Goal: Information Seeking & Learning: Learn about a topic

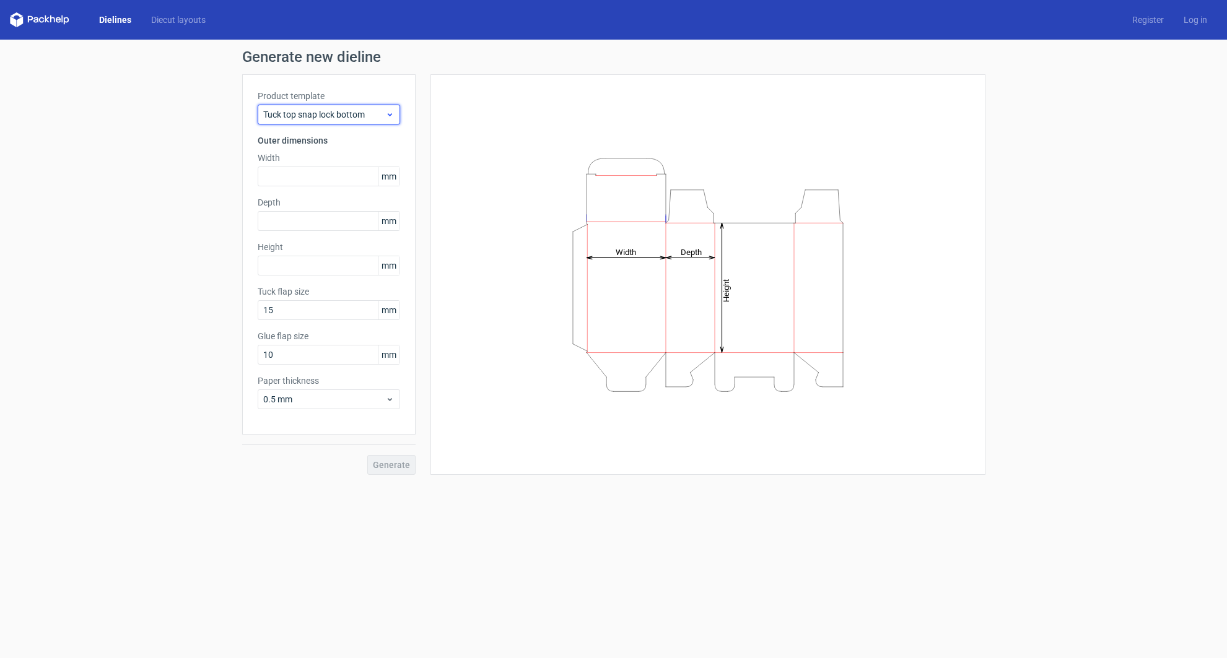
click at [387, 113] on icon at bounding box center [389, 115] width 9 height 10
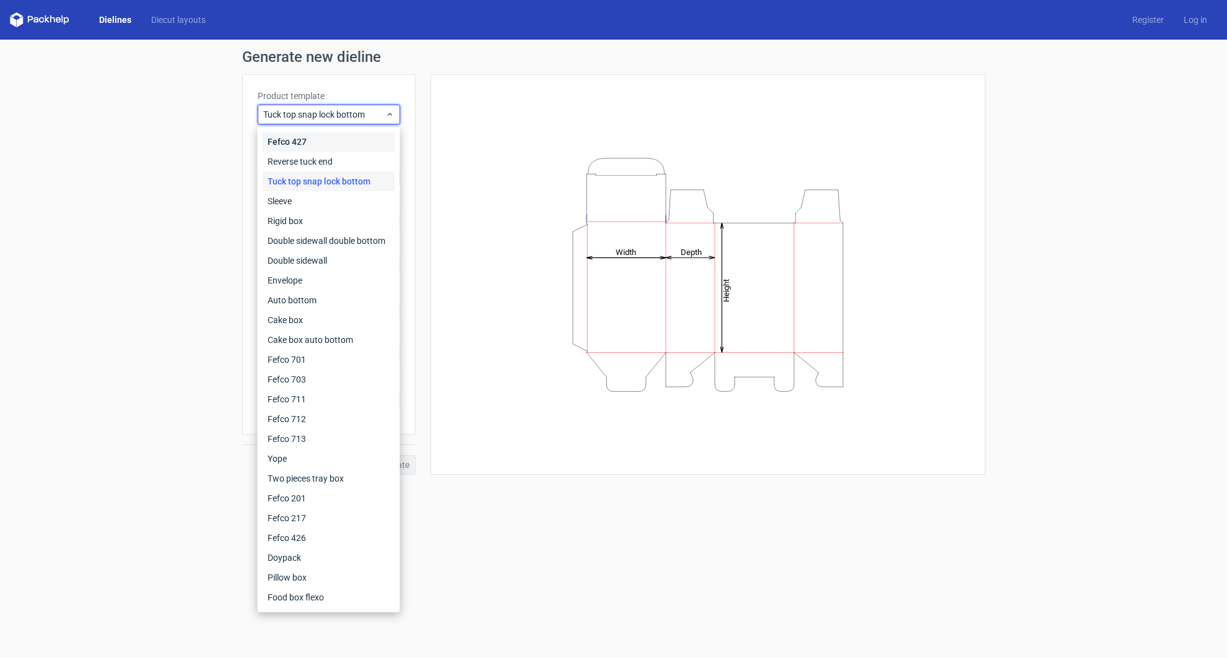
click at [330, 136] on div "Fefco 427" at bounding box center [329, 142] width 133 height 20
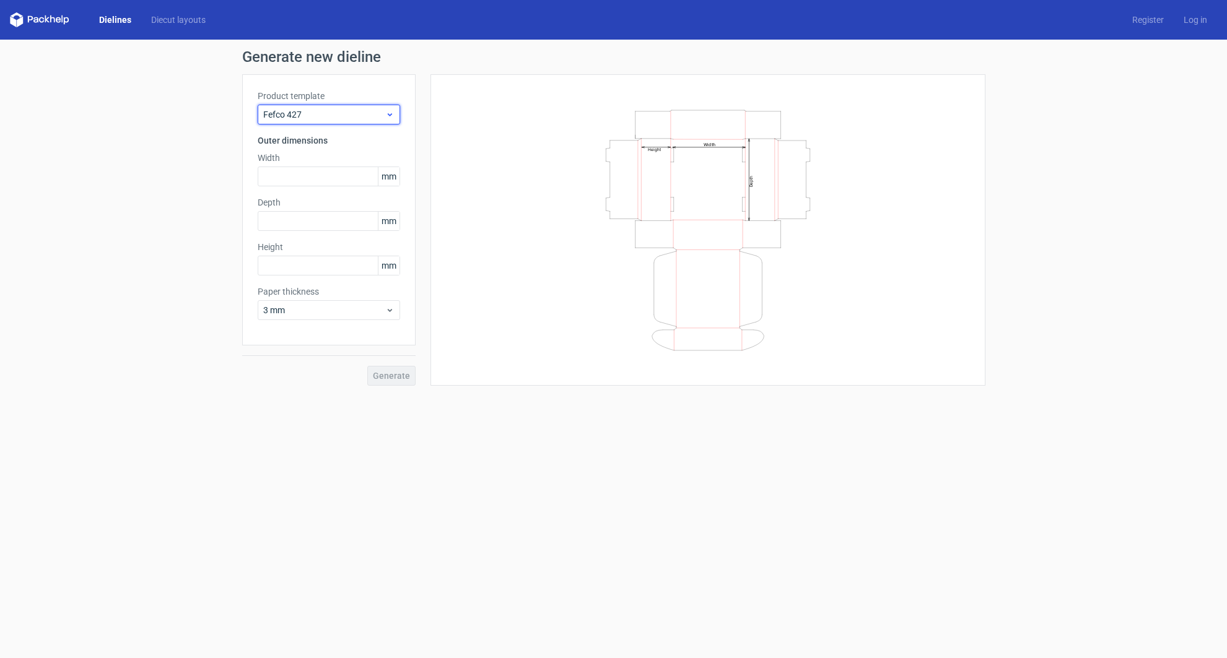
click at [389, 115] on use at bounding box center [389, 114] width 4 height 3
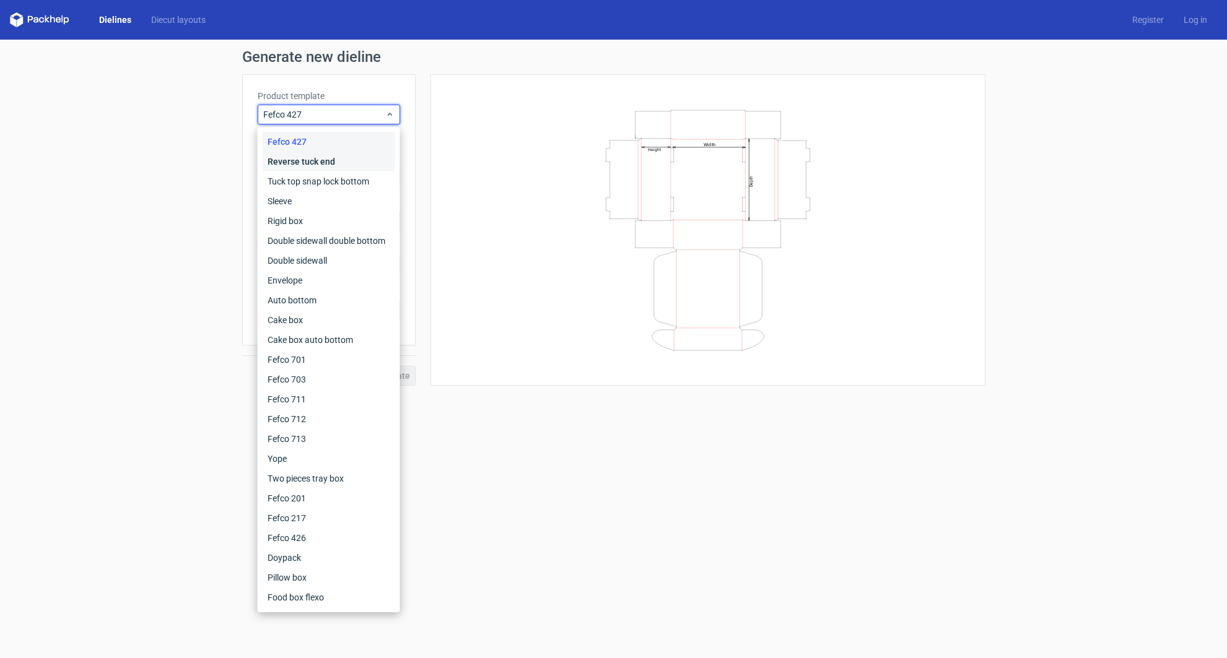
click at [342, 165] on div "Reverse tuck end" at bounding box center [329, 162] width 133 height 20
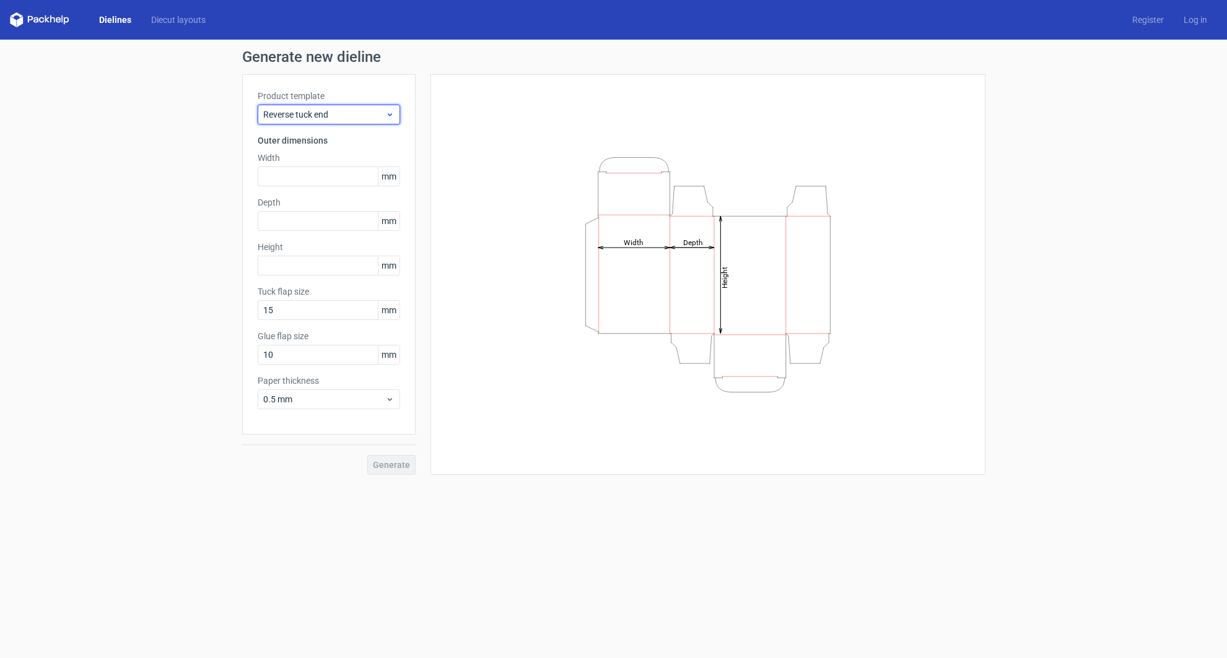
click at [388, 113] on icon at bounding box center [389, 115] width 9 height 10
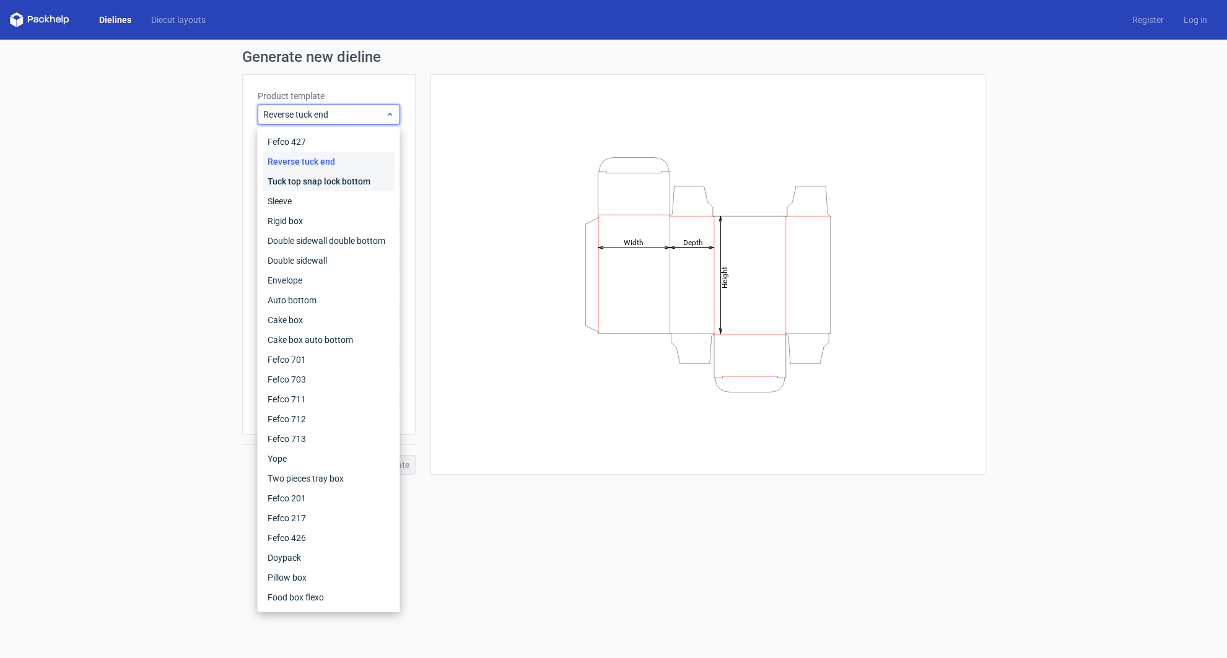
click at [312, 183] on div "Tuck top snap lock bottom" at bounding box center [329, 182] width 133 height 20
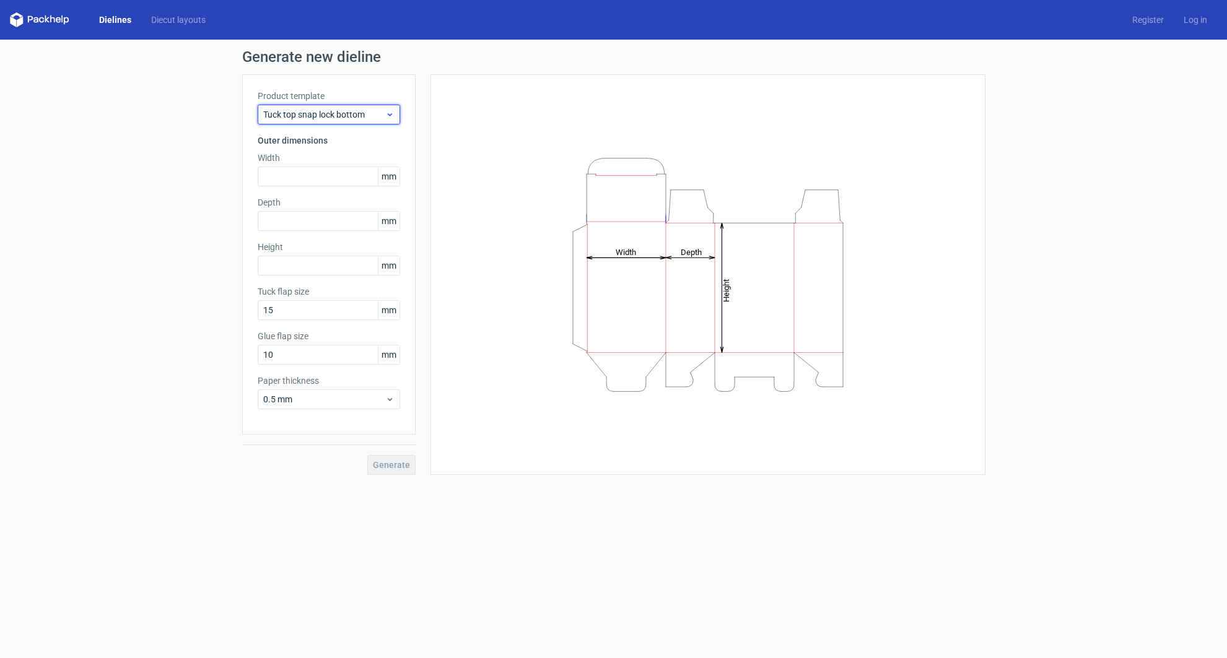
click at [377, 117] on span "Tuck top snap lock bottom" at bounding box center [324, 114] width 122 height 12
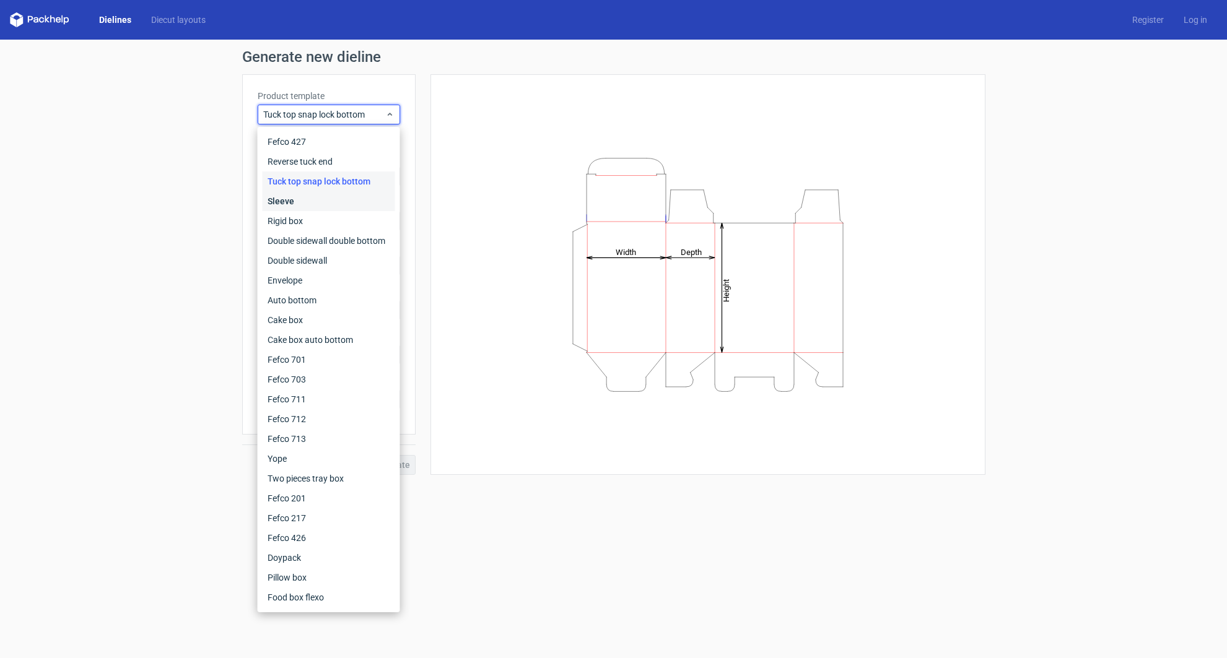
click at [321, 203] on div "Sleeve" at bounding box center [329, 201] width 133 height 20
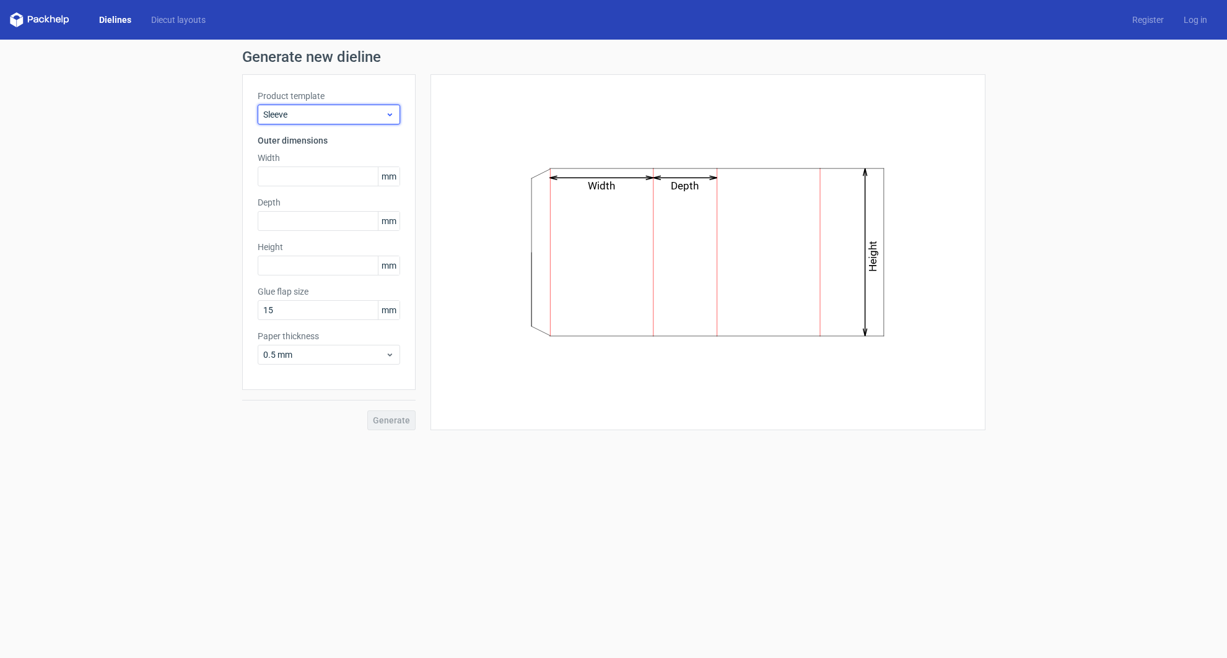
click at [373, 116] on span "Sleeve" at bounding box center [324, 114] width 122 height 12
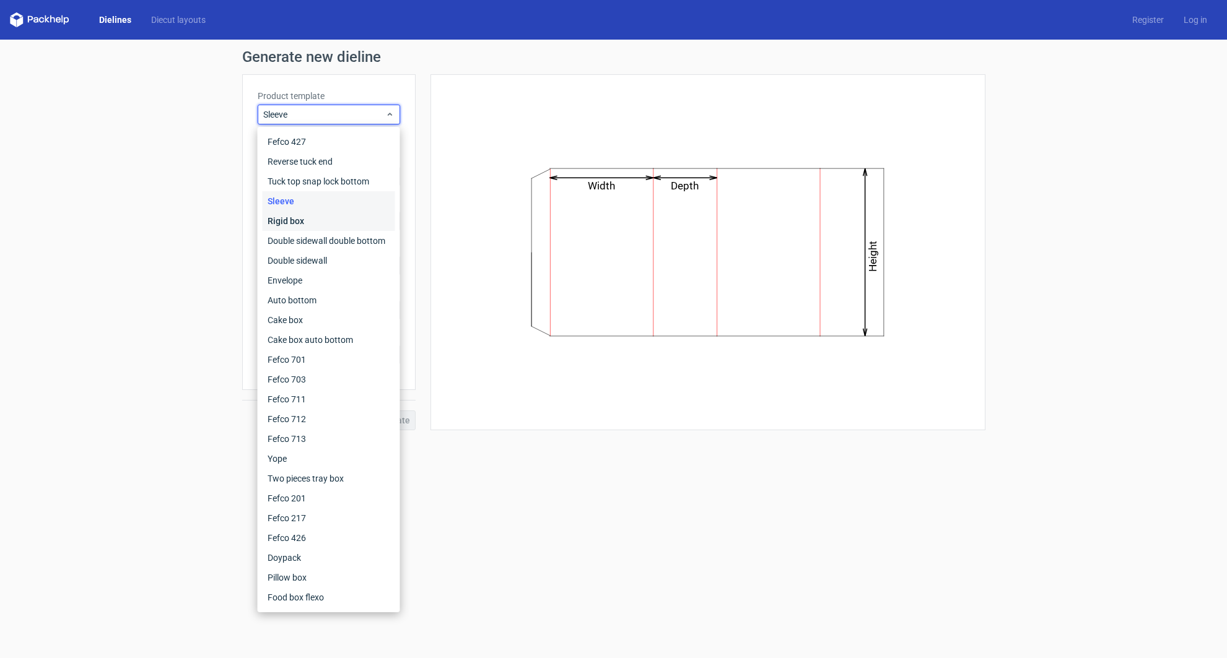
click at [316, 221] on div "Rigid box" at bounding box center [329, 221] width 133 height 20
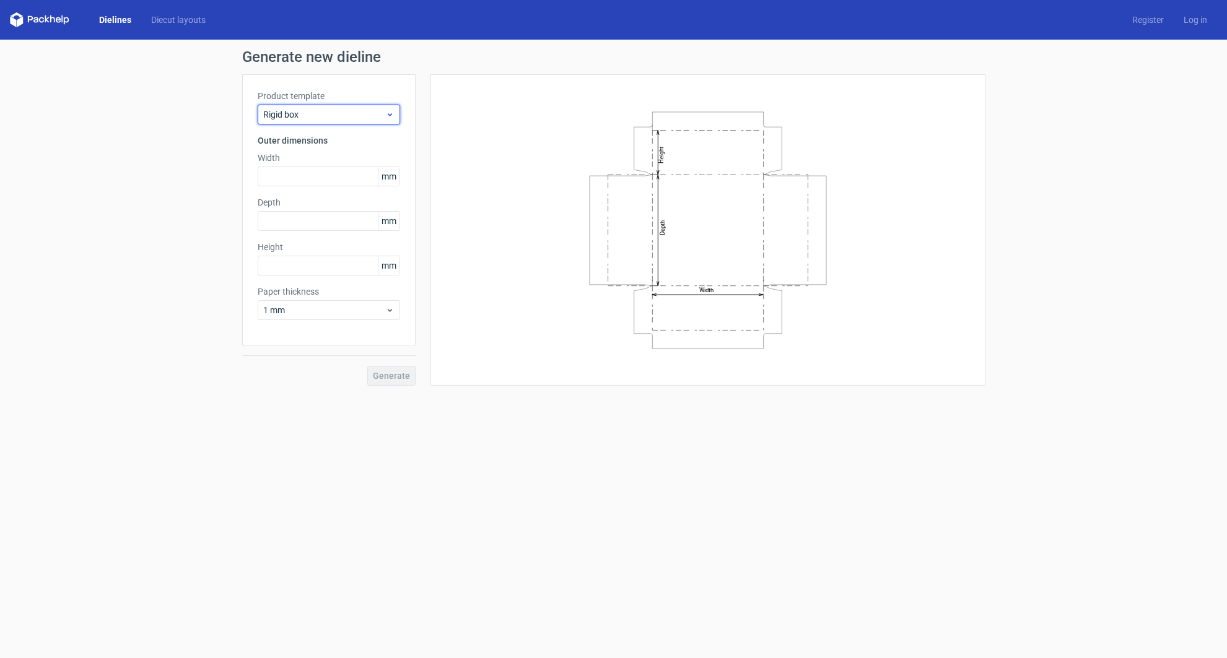
click at [351, 115] on span "Rigid box" at bounding box center [324, 114] width 122 height 12
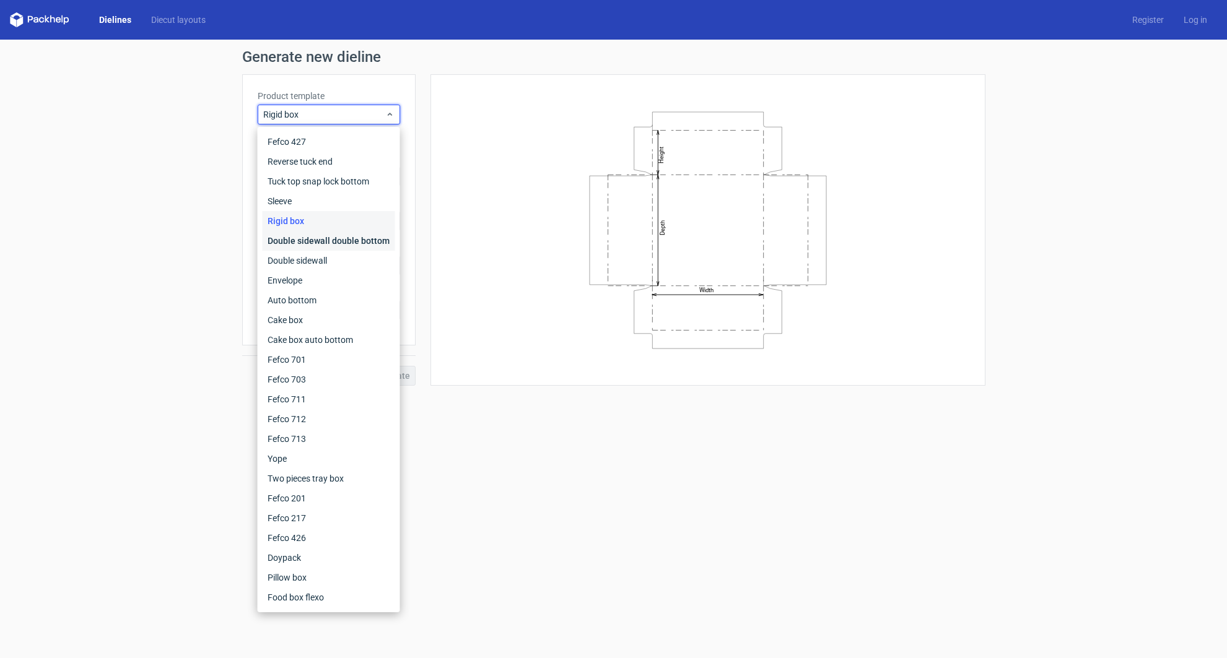
click at [319, 242] on div "Double sidewall double bottom" at bounding box center [329, 241] width 133 height 20
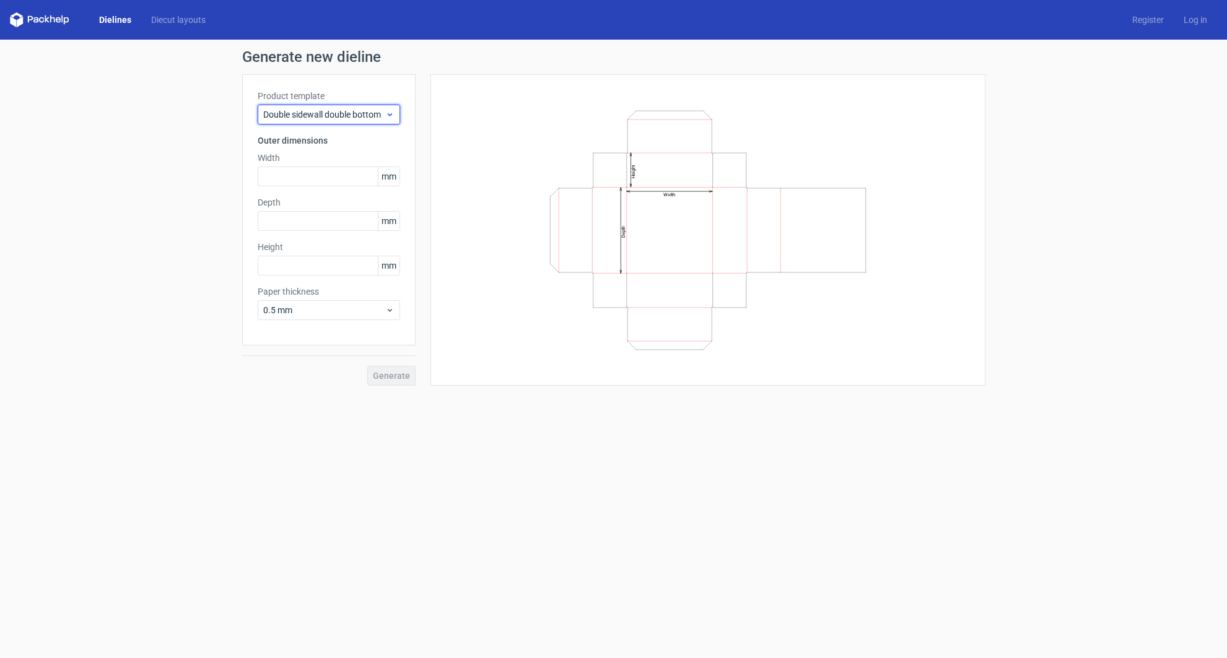
click at [361, 112] on span "Double sidewall double bottom" at bounding box center [324, 114] width 122 height 12
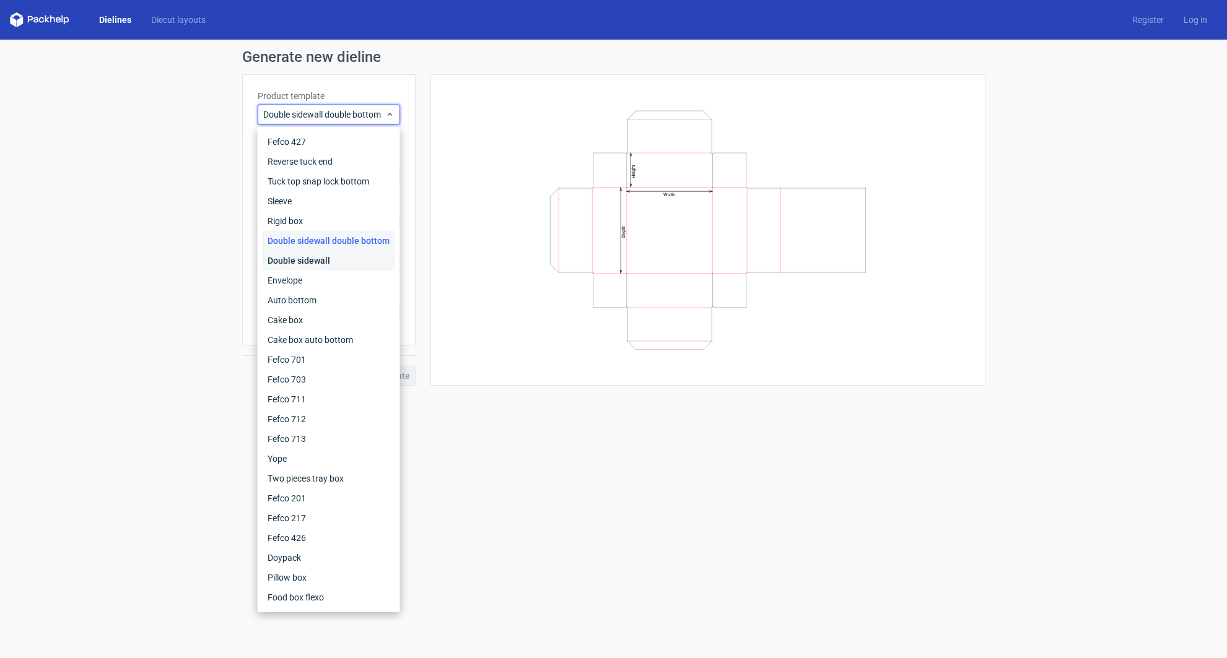
click at [314, 264] on div "Double sidewall" at bounding box center [329, 261] width 133 height 20
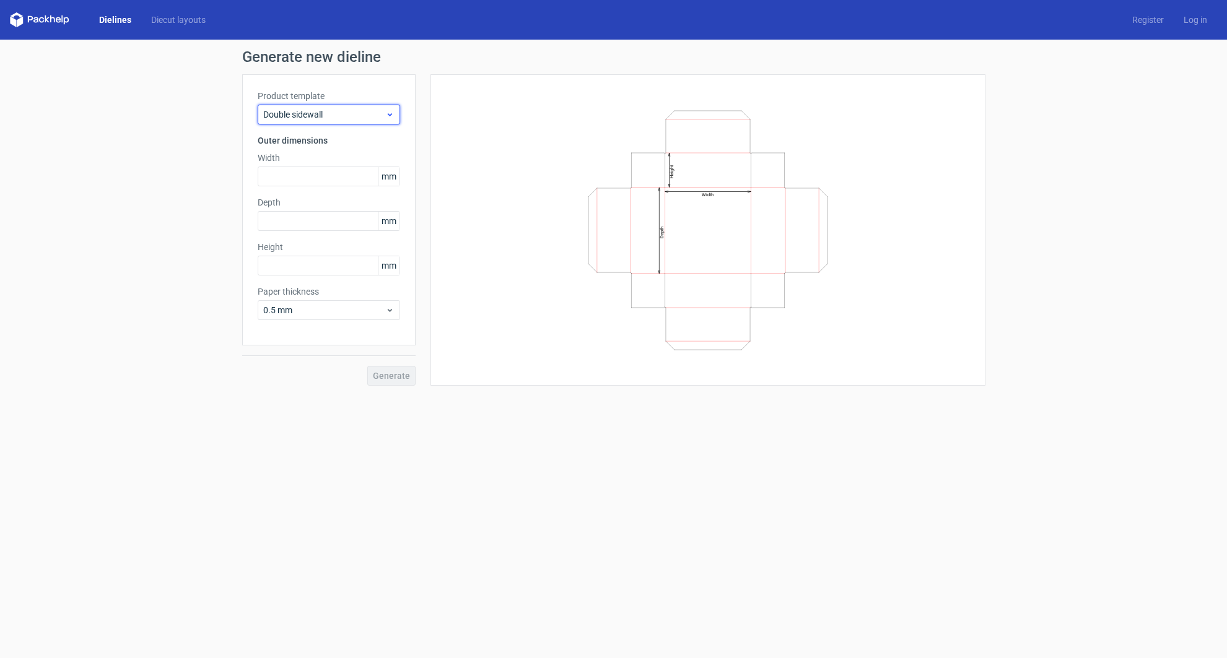
click at [352, 115] on span "Double sidewall" at bounding box center [324, 114] width 122 height 12
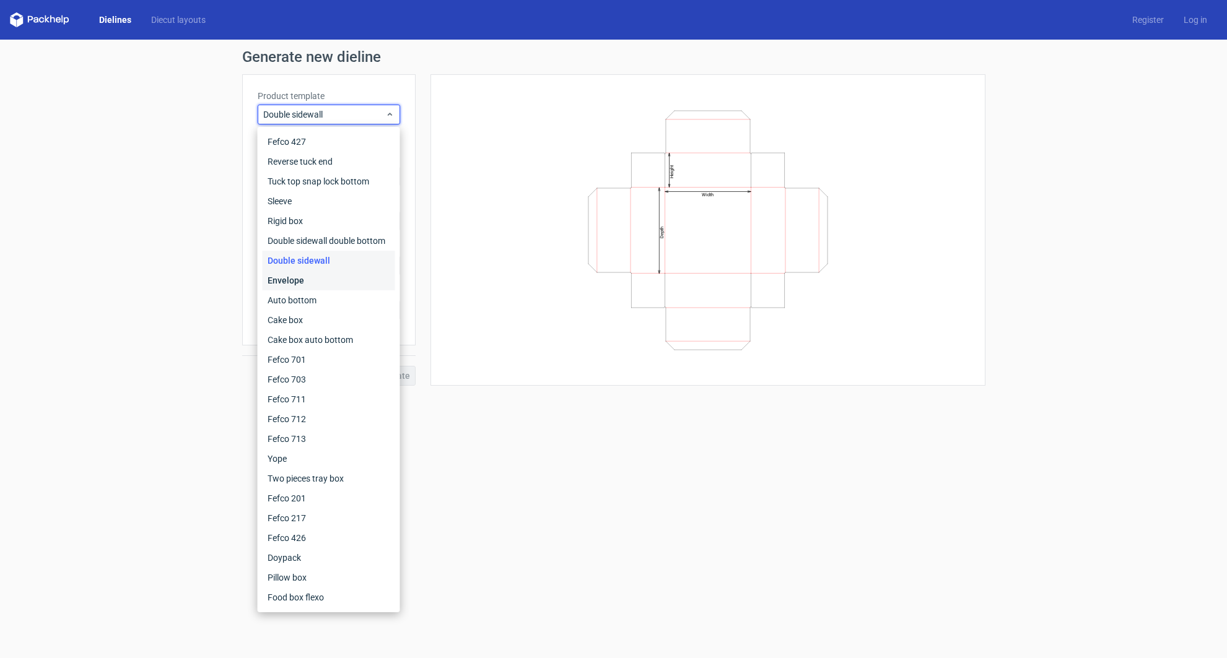
click at [305, 281] on div "Envelope" at bounding box center [329, 281] width 133 height 20
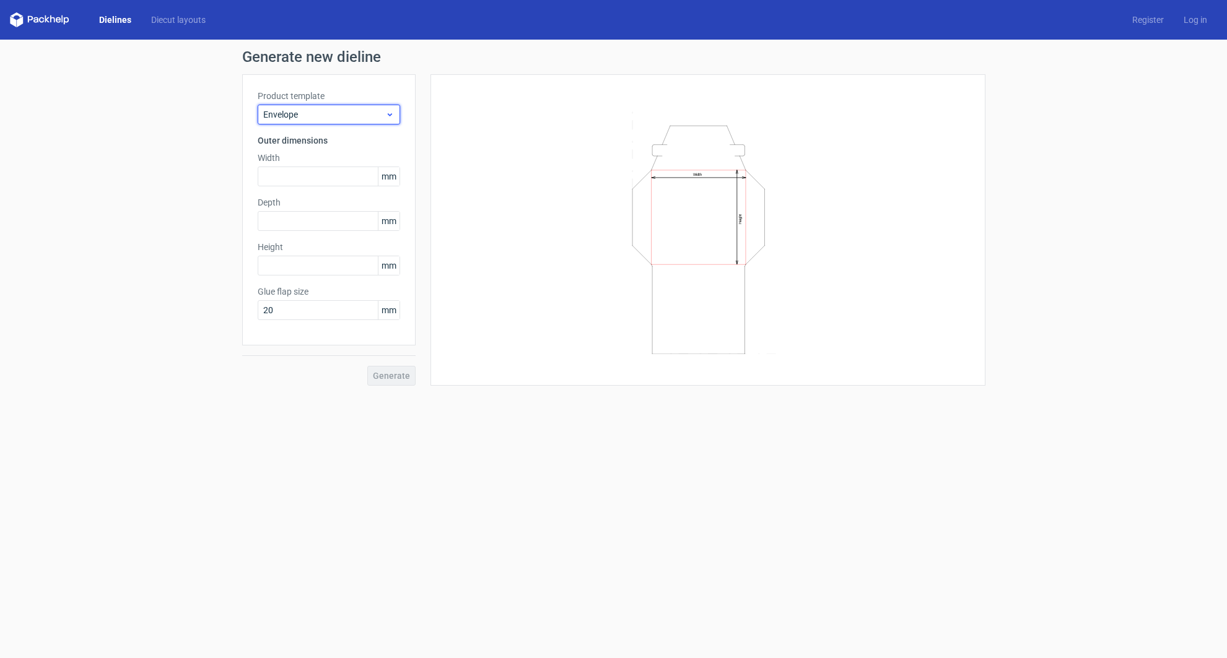
click at [352, 116] on span "Envelope" at bounding box center [324, 114] width 122 height 12
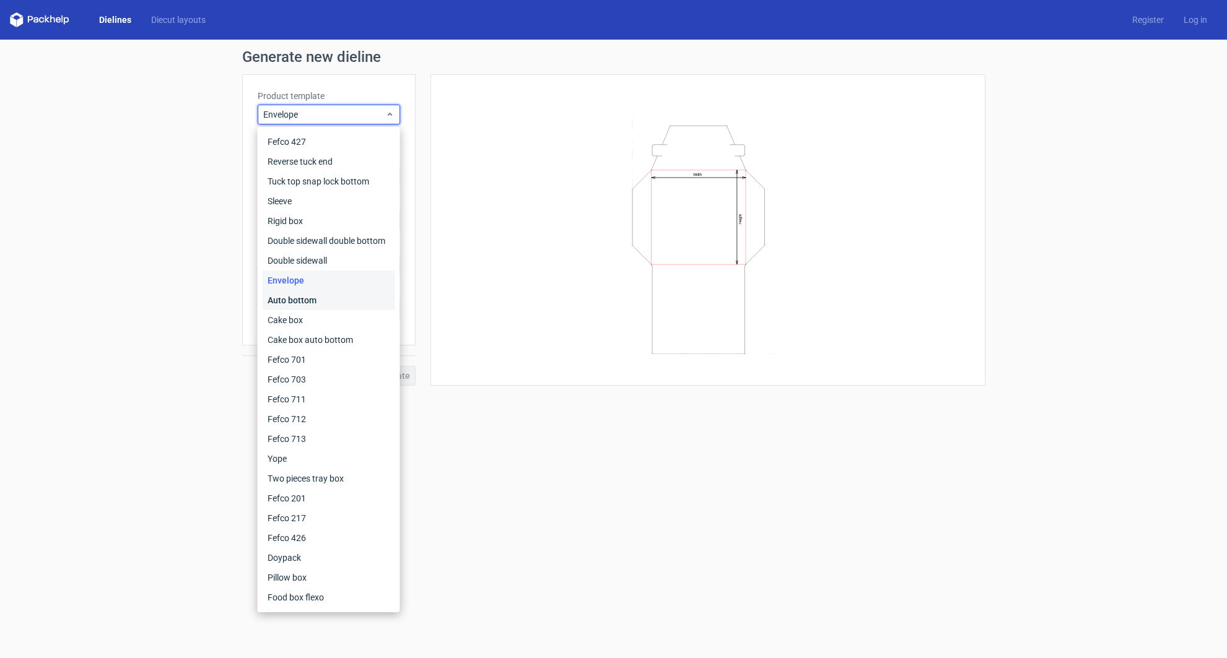
click at [314, 297] on div "Auto bottom" at bounding box center [329, 300] width 133 height 20
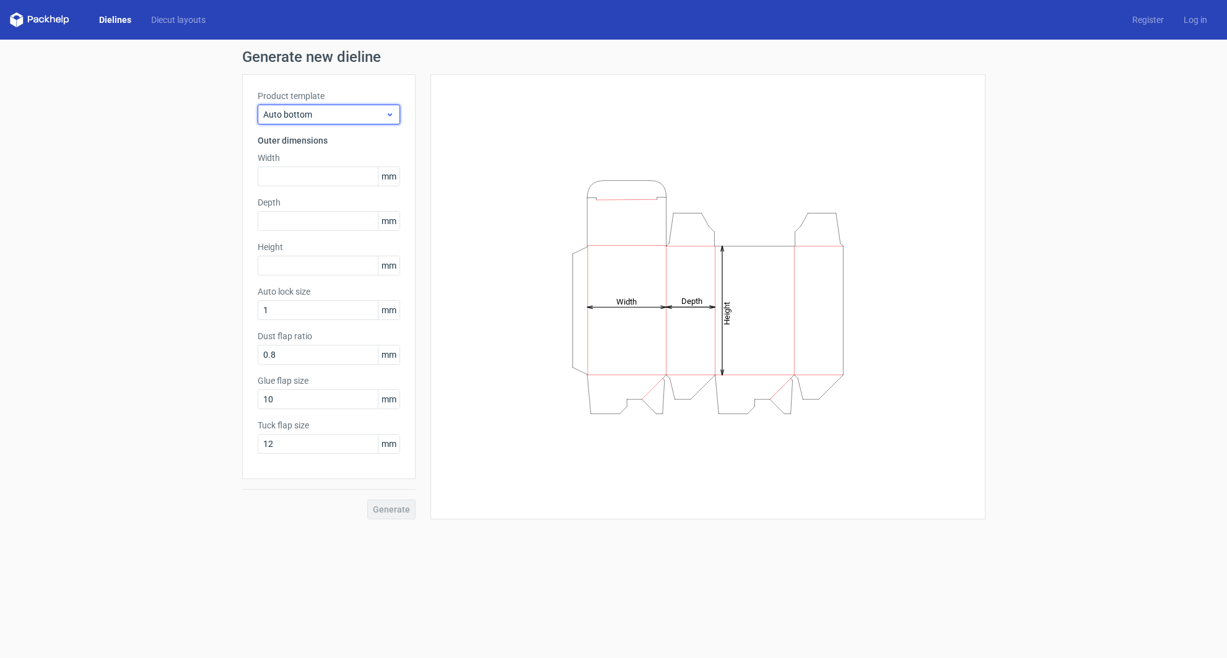
click at [347, 105] on div "Auto bottom" at bounding box center [329, 115] width 142 height 20
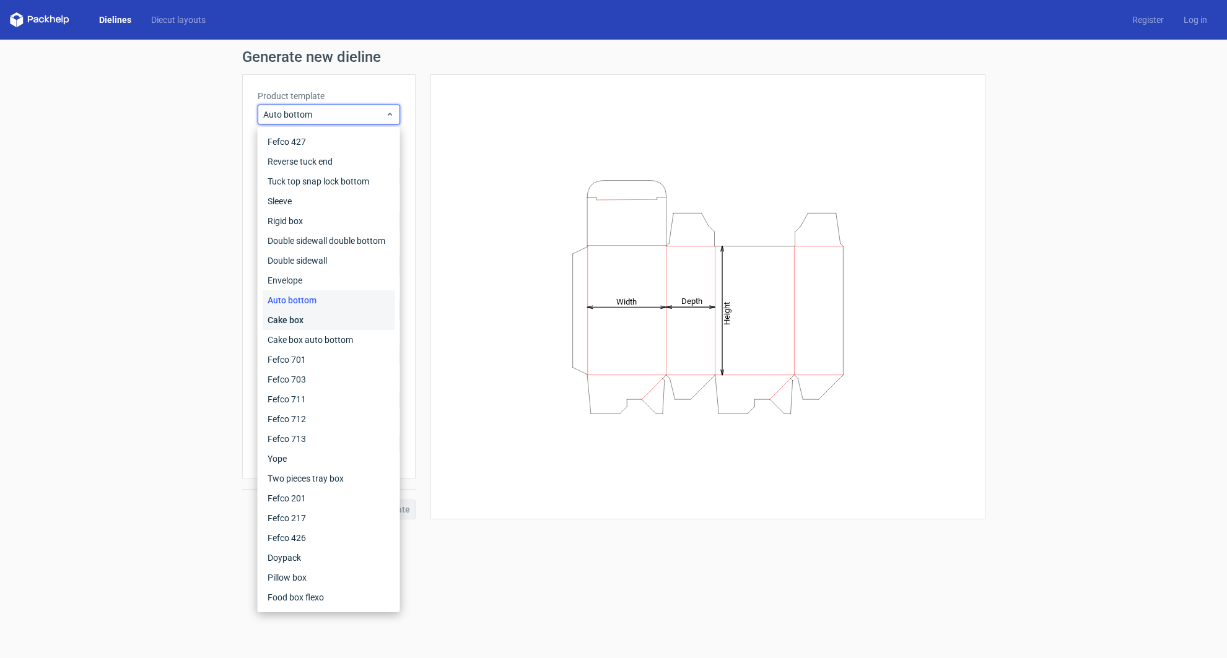
click at [313, 323] on div "Cake box" at bounding box center [329, 320] width 133 height 20
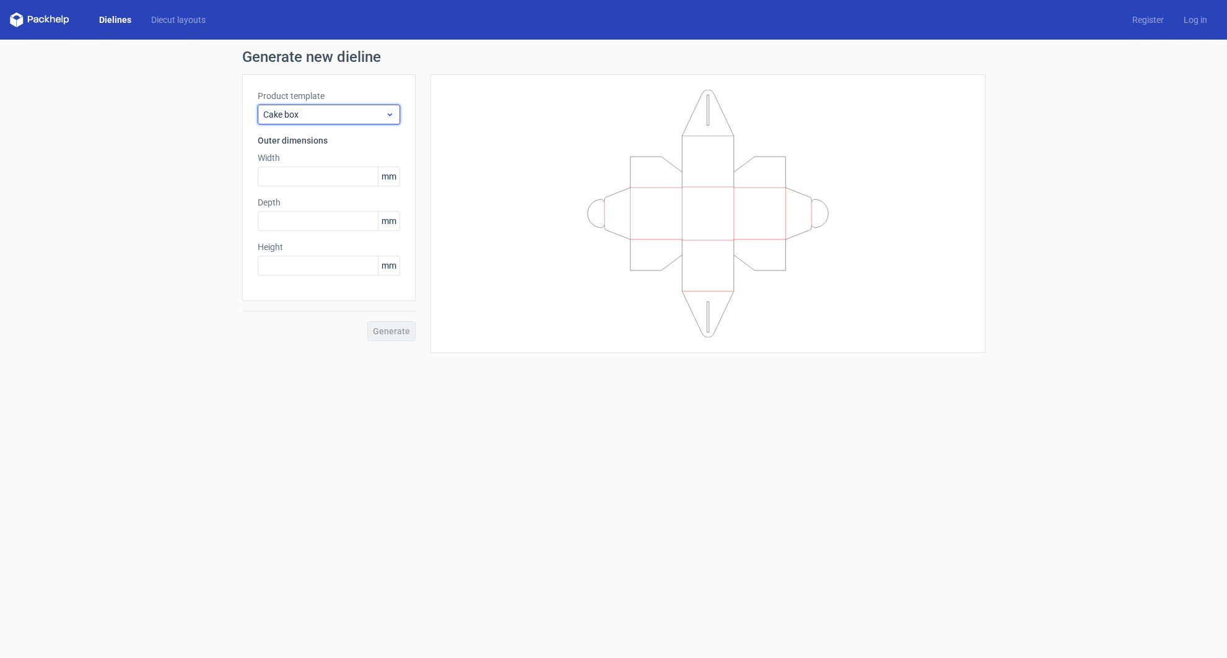
click at [360, 117] on span "Cake box" at bounding box center [324, 114] width 122 height 12
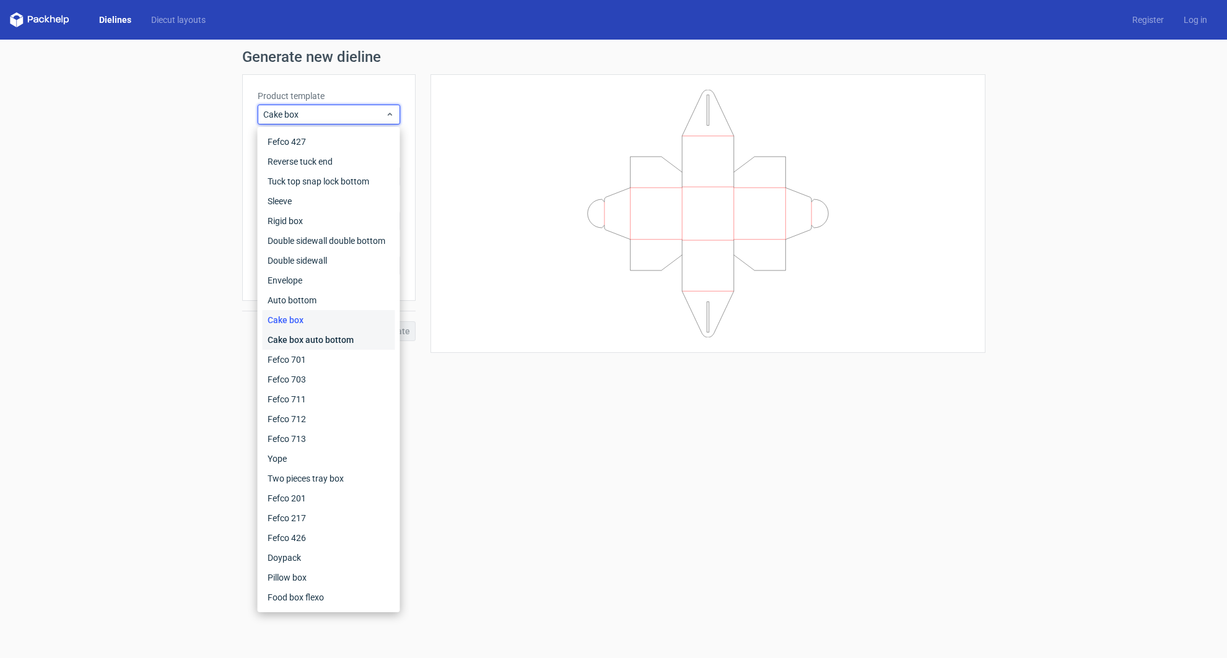
click at [321, 346] on div "Cake box auto bottom" at bounding box center [329, 340] width 133 height 20
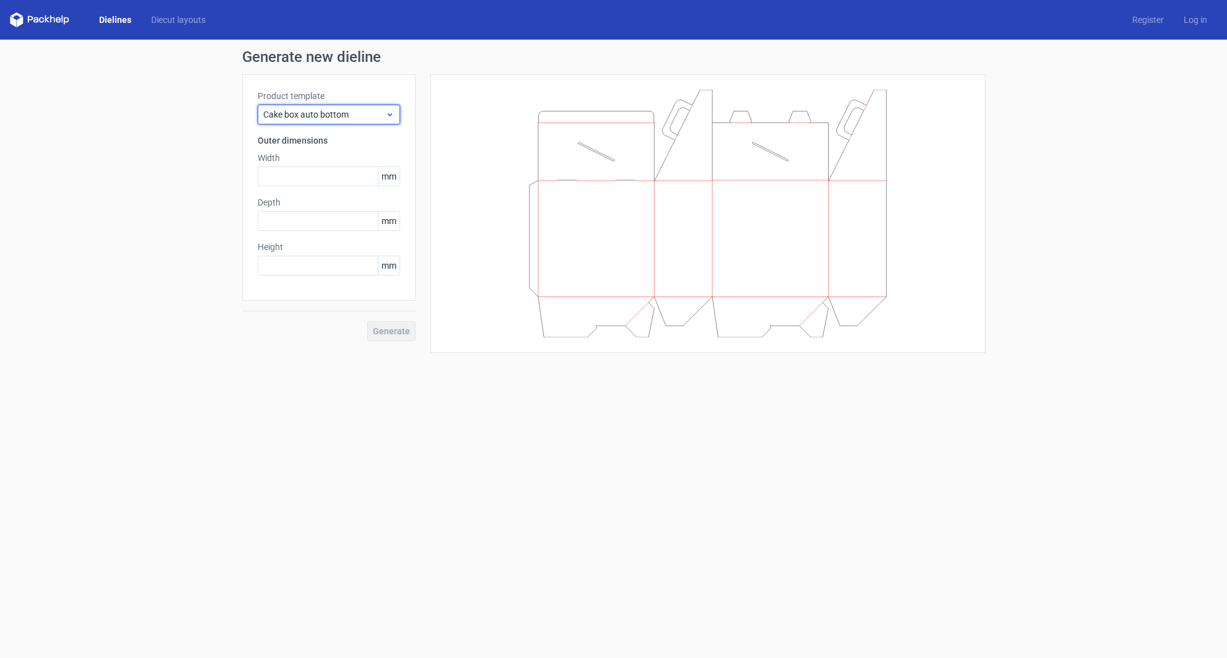
click at [353, 114] on span "Cake box auto bottom" at bounding box center [324, 114] width 122 height 12
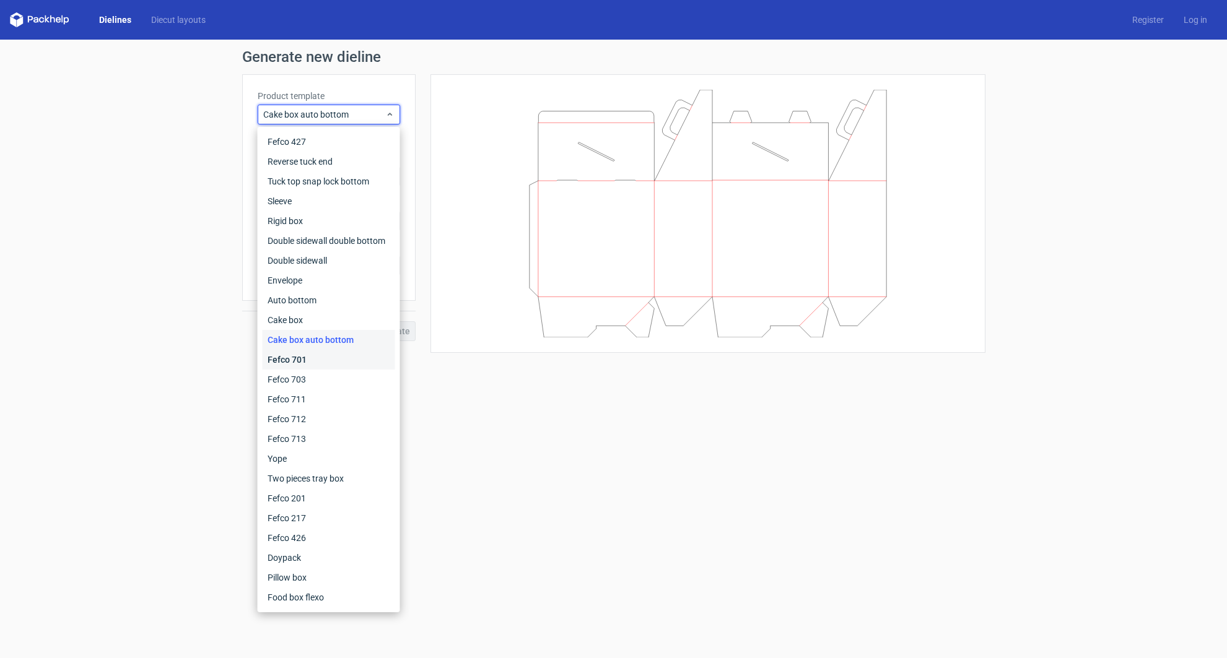
click at [336, 353] on div "Fefco 701" at bounding box center [329, 360] width 133 height 20
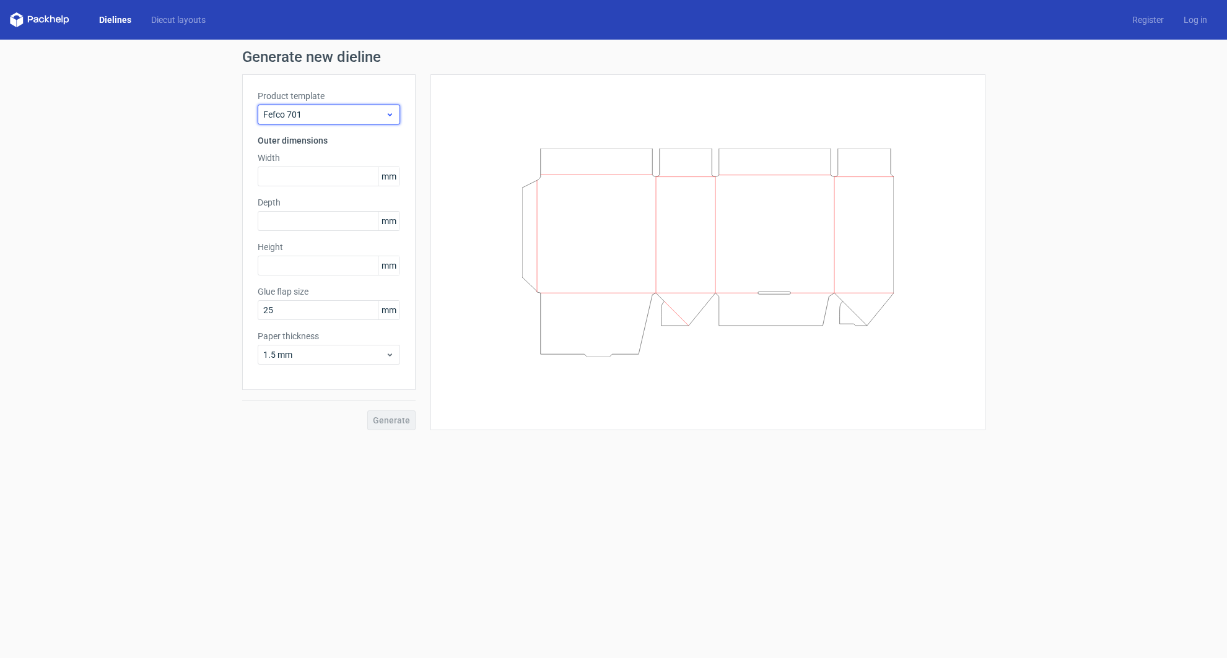
click at [362, 117] on span "Fefco 701" at bounding box center [324, 114] width 122 height 12
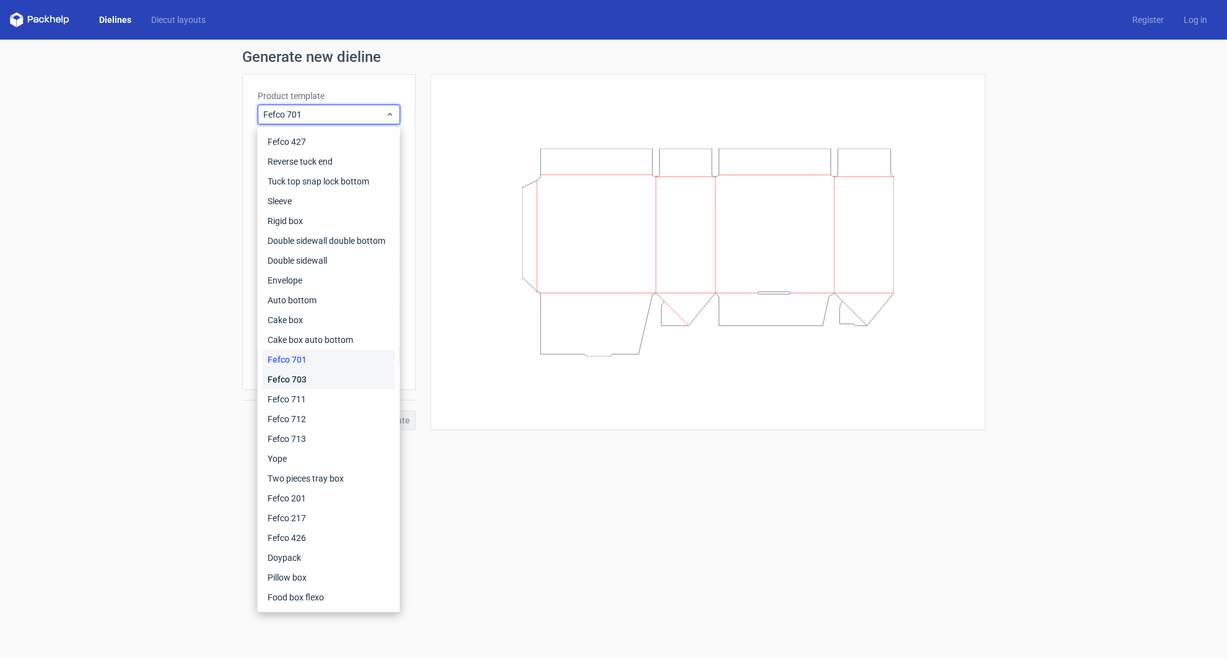
click at [327, 378] on div "Fefco 703" at bounding box center [329, 380] width 133 height 20
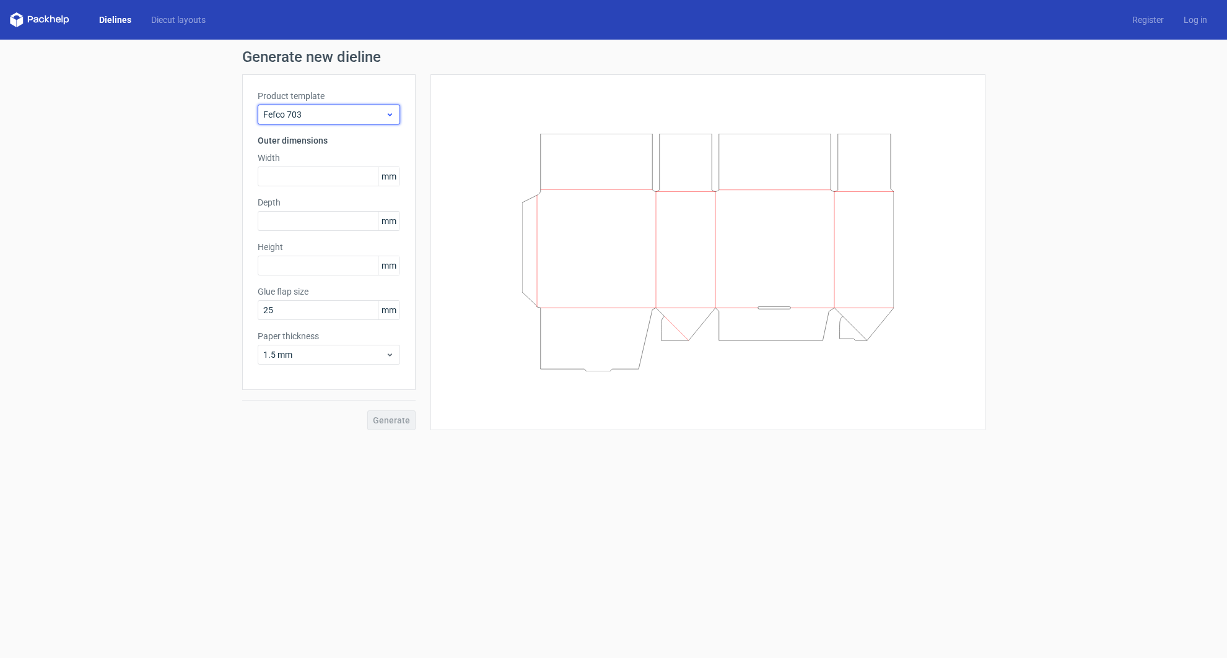
click at [344, 107] on div "Fefco 703" at bounding box center [329, 115] width 142 height 20
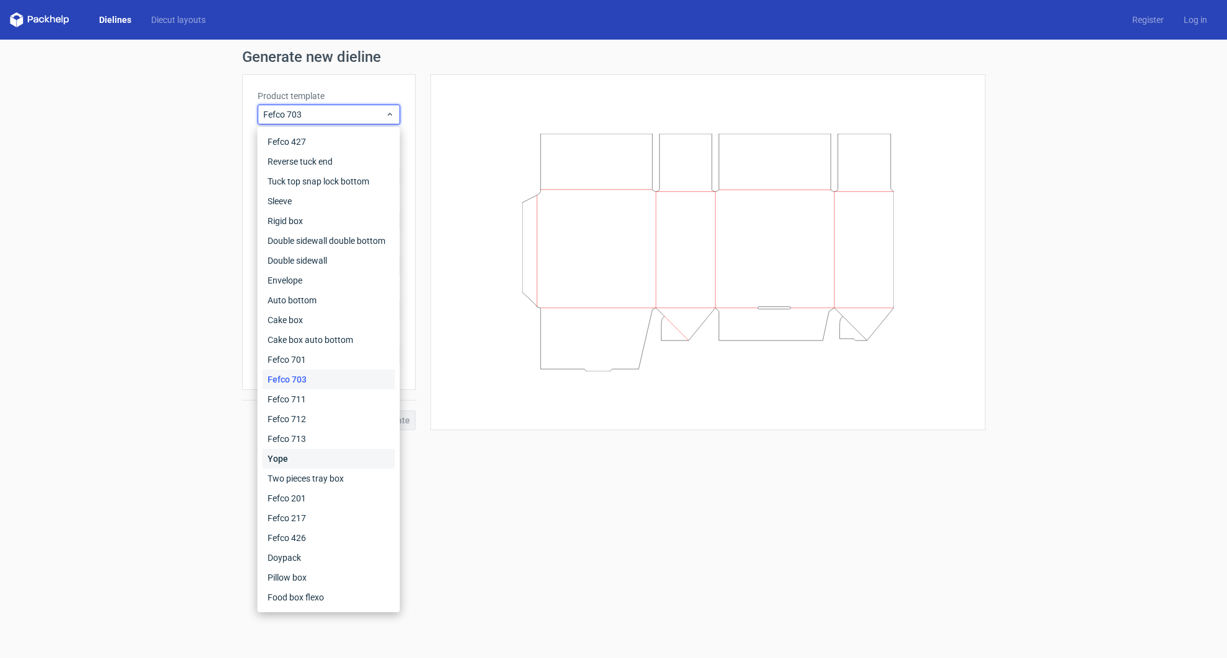
click at [305, 453] on div "Yope" at bounding box center [329, 459] width 133 height 20
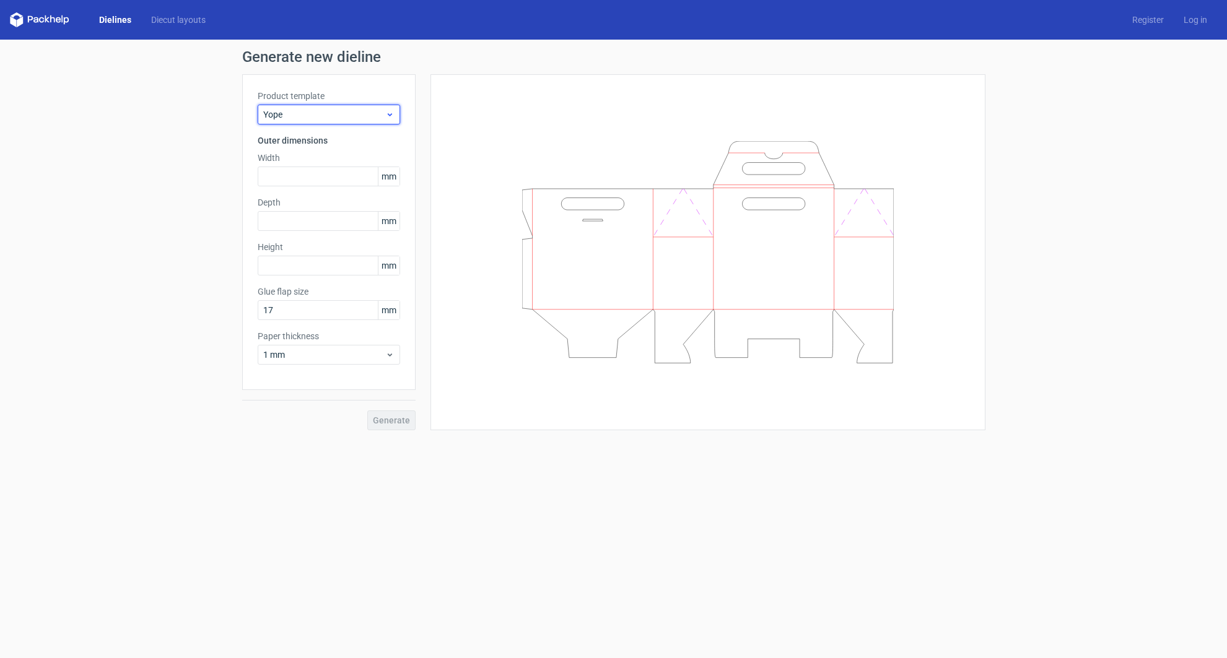
click at [341, 115] on span "Yope" at bounding box center [324, 114] width 122 height 12
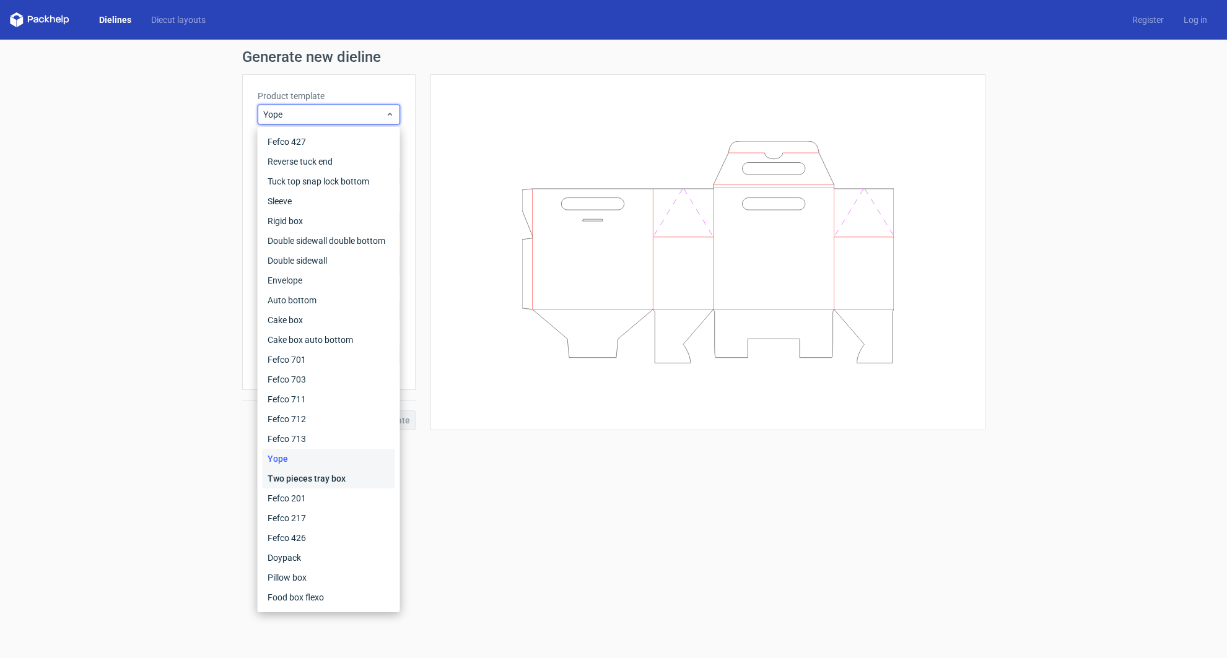
click at [303, 479] on div "Two pieces tray box" at bounding box center [329, 479] width 133 height 20
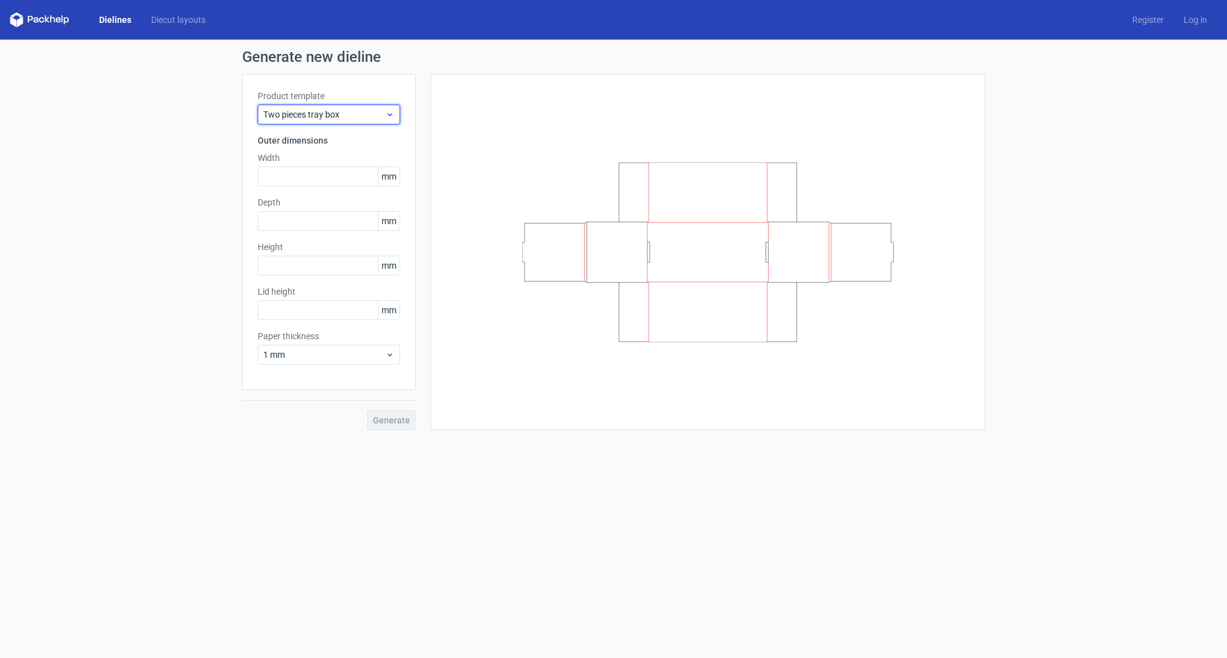
click at [355, 113] on span "Two pieces tray box" at bounding box center [324, 114] width 122 height 12
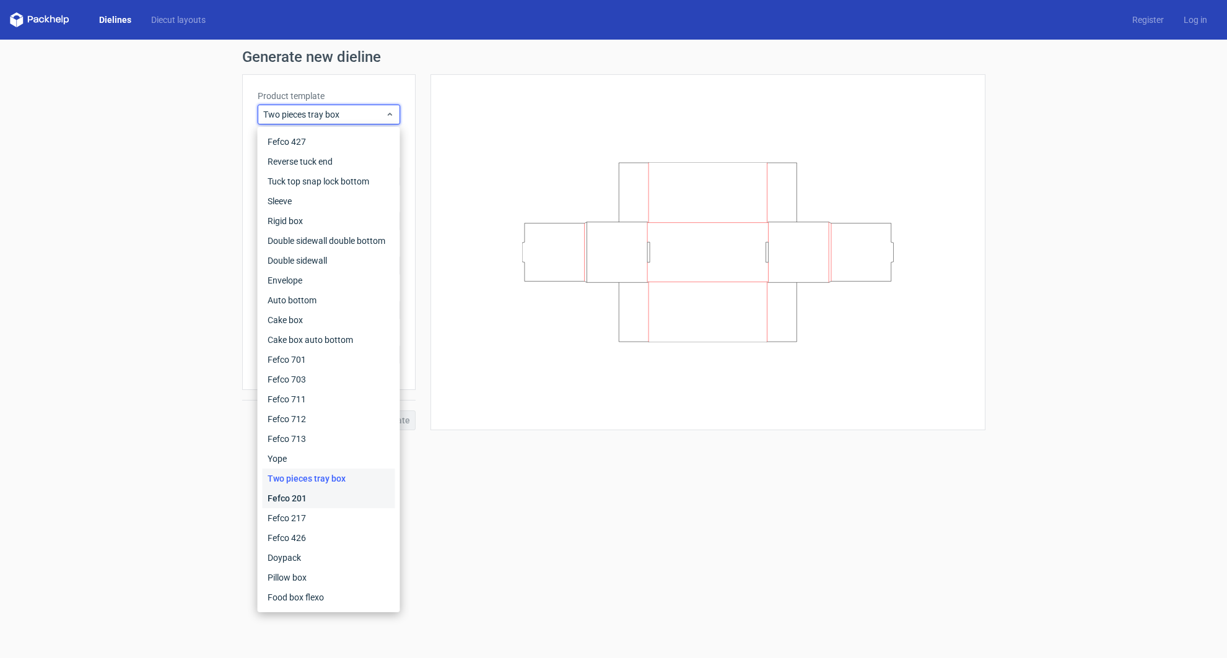
click at [330, 500] on div "Fefco 201" at bounding box center [329, 499] width 133 height 20
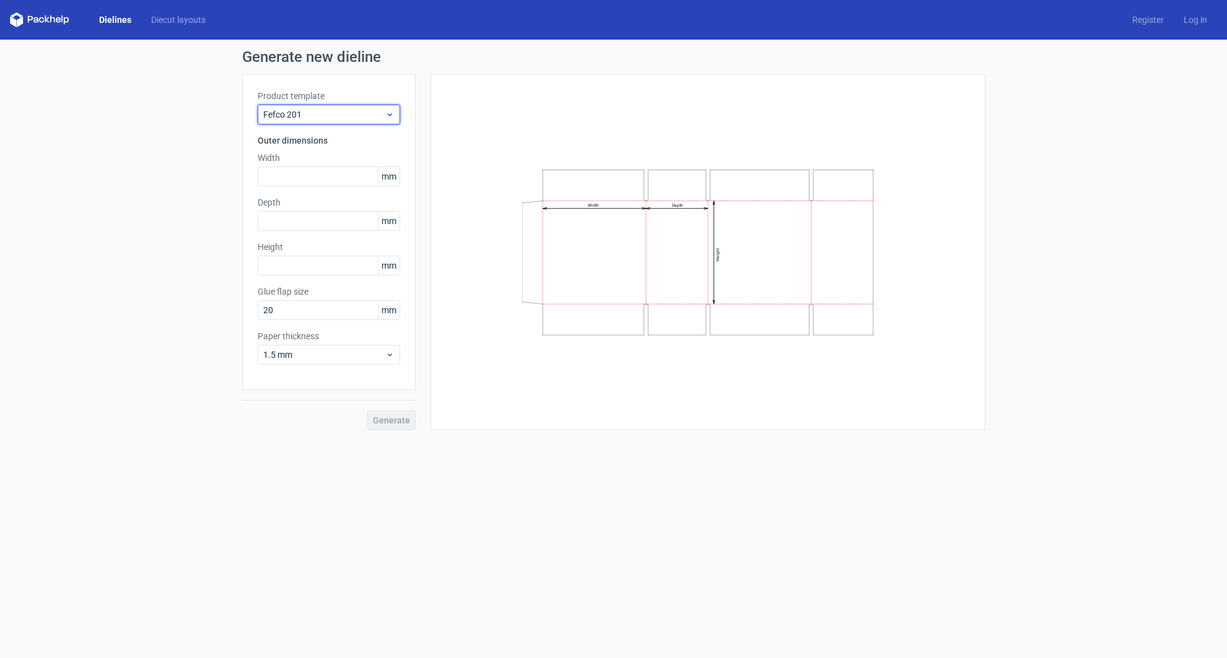
click at [366, 116] on span "Fefco 201" at bounding box center [324, 114] width 122 height 12
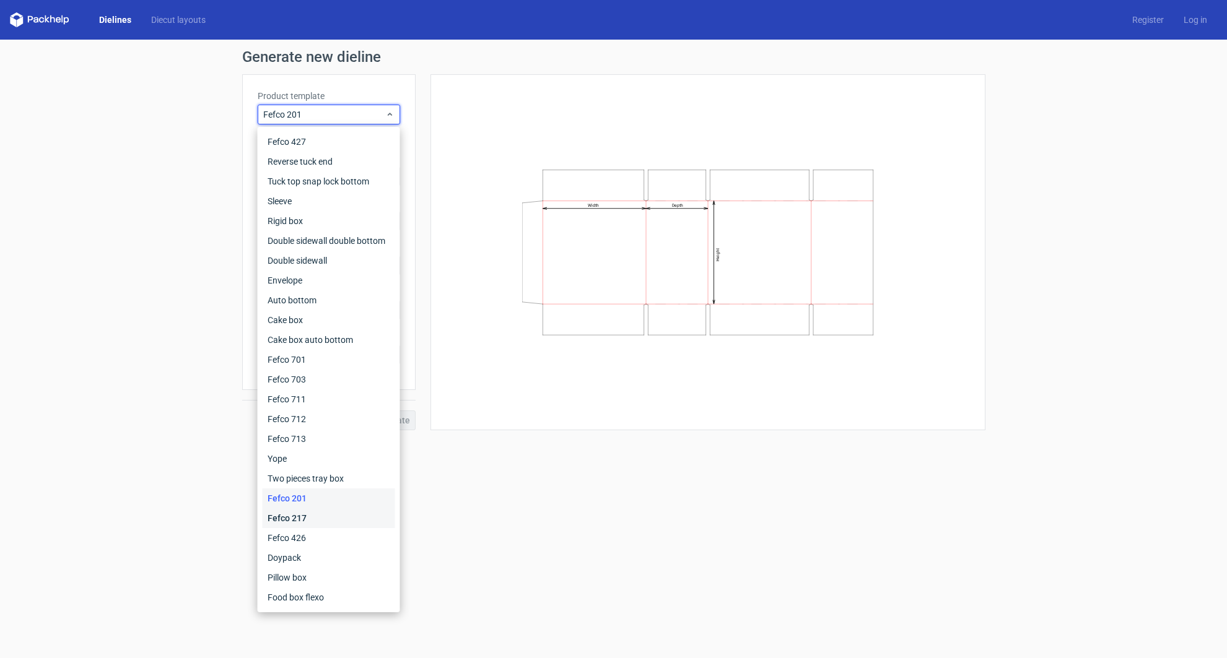
click at [318, 523] on div "Fefco 217" at bounding box center [329, 519] width 133 height 20
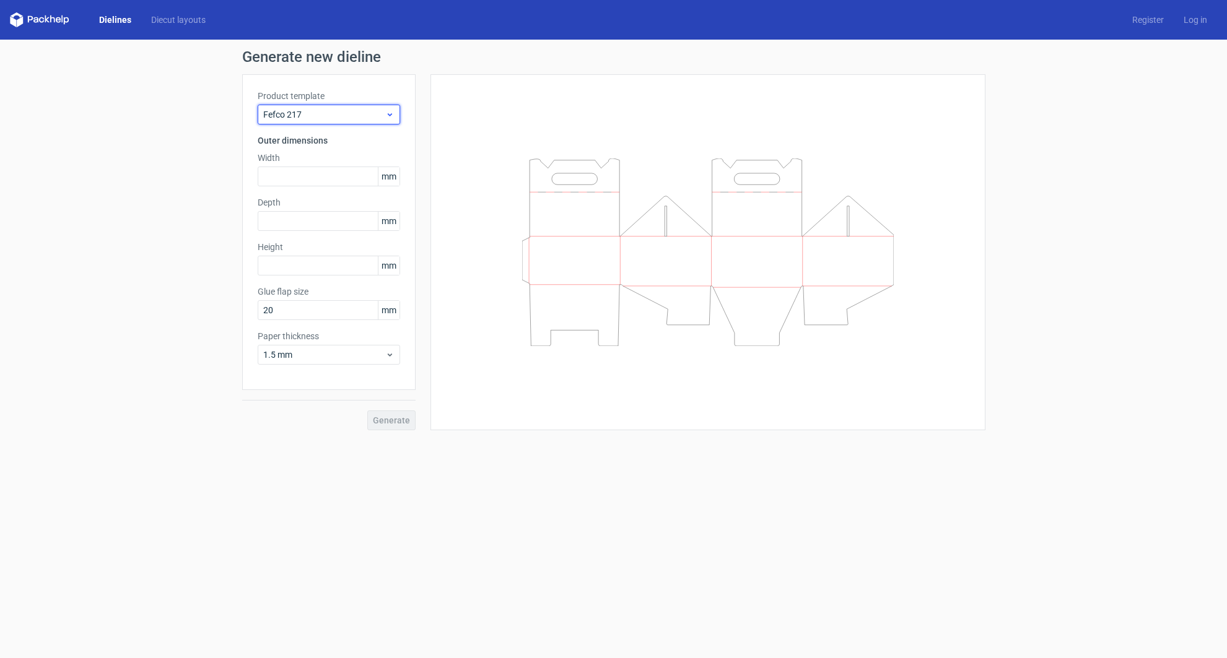
click at [365, 116] on span "Fefco 217" at bounding box center [324, 114] width 122 height 12
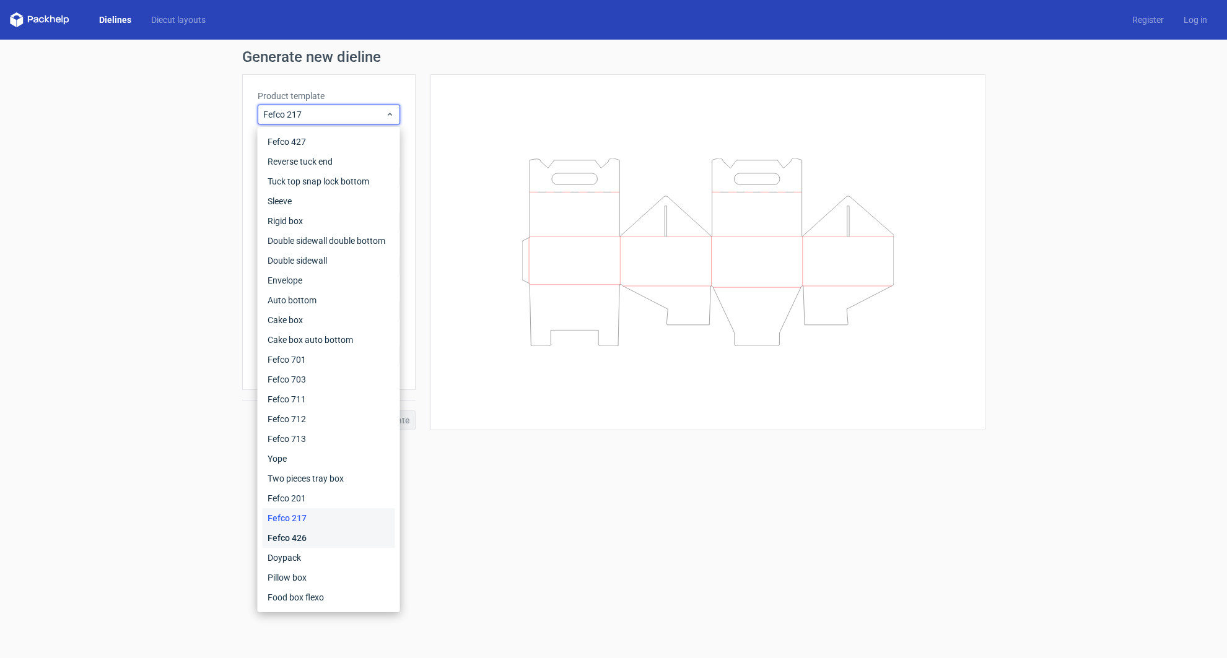
click at [317, 536] on div "Fefco 426" at bounding box center [329, 538] width 133 height 20
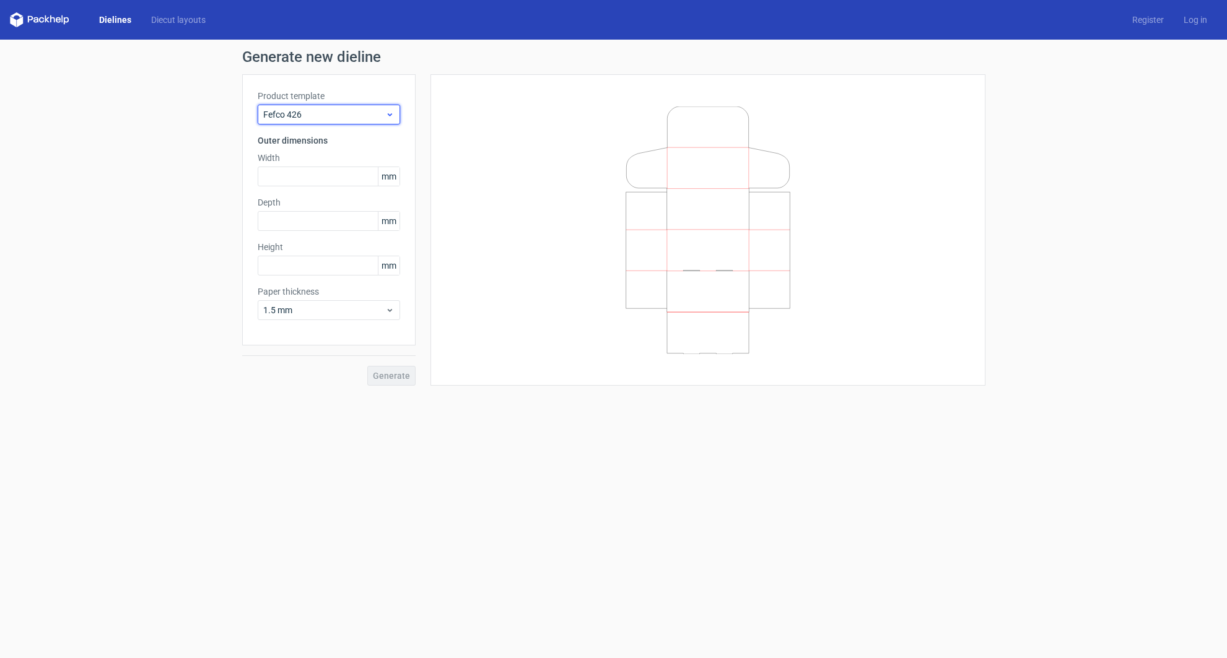
click at [372, 116] on span "Fefco 426" at bounding box center [324, 114] width 122 height 12
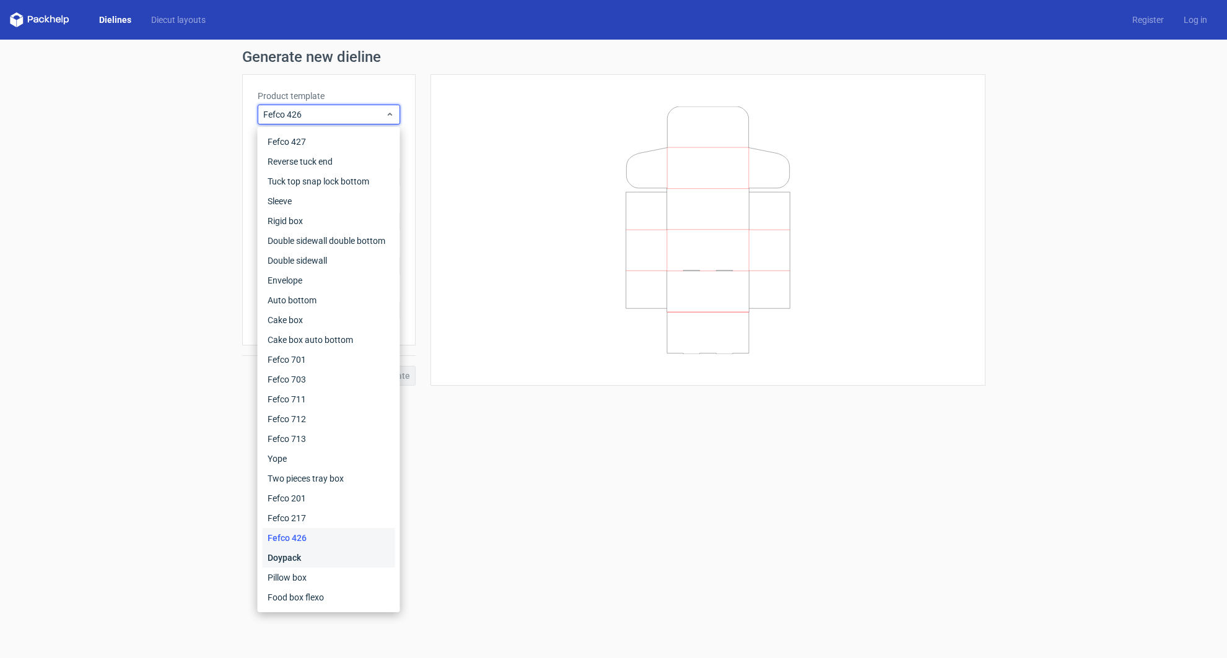
click at [307, 562] on div "Doypack" at bounding box center [329, 558] width 133 height 20
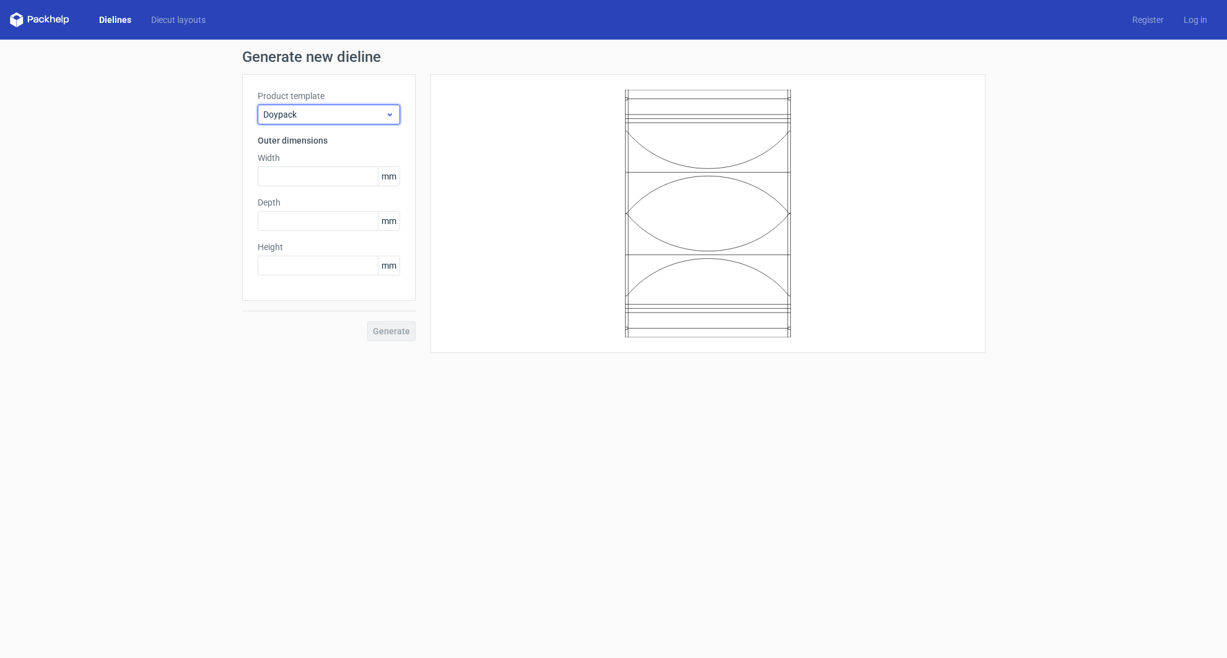
click at [384, 117] on span "Doypack" at bounding box center [324, 114] width 122 height 12
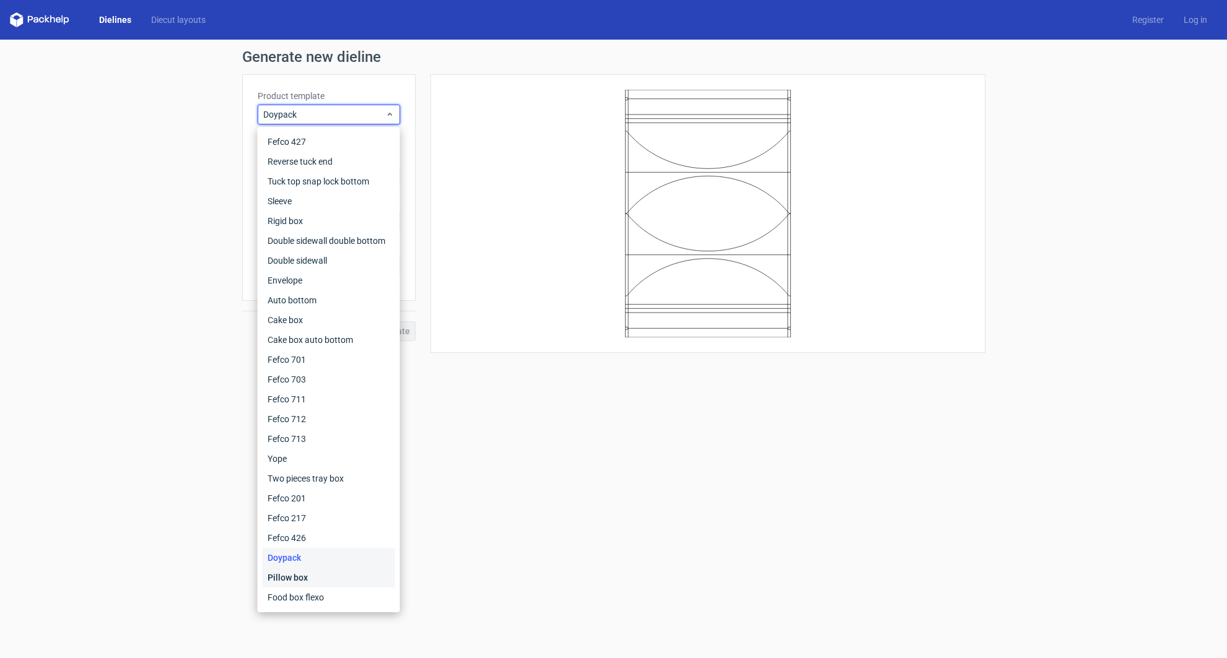
click at [314, 574] on div "Pillow box" at bounding box center [329, 578] width 133 height 20
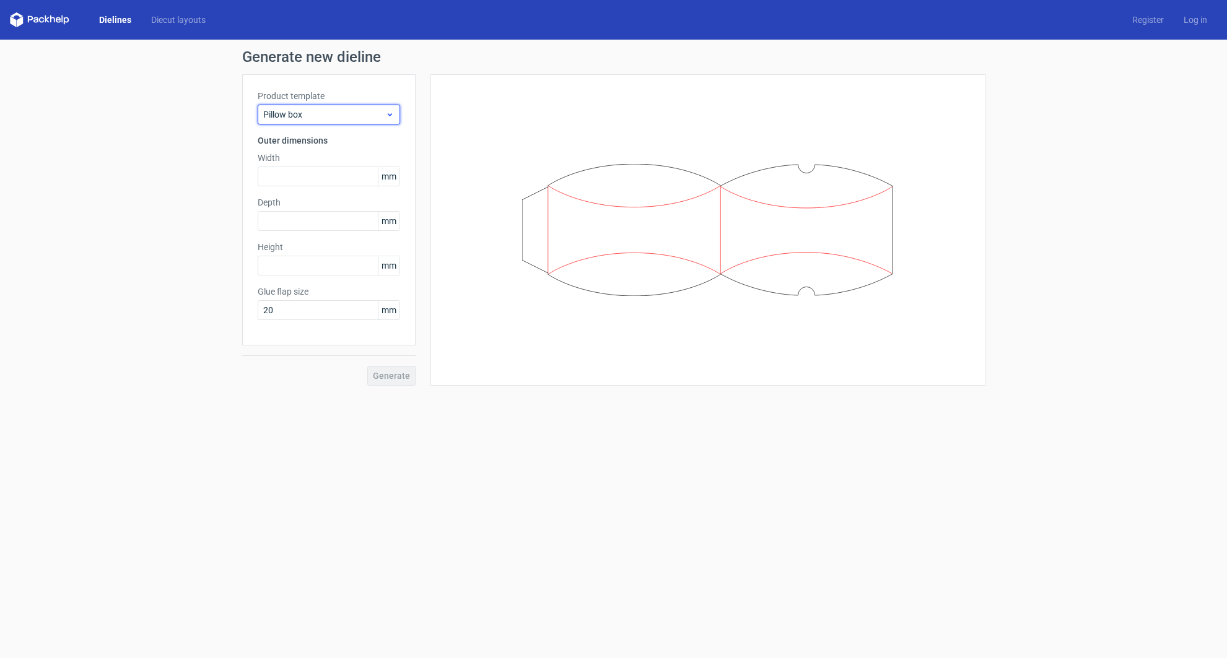
click at [383, 116] on span "Pillow box" at bounding box center [324, 114] width 122 height 12
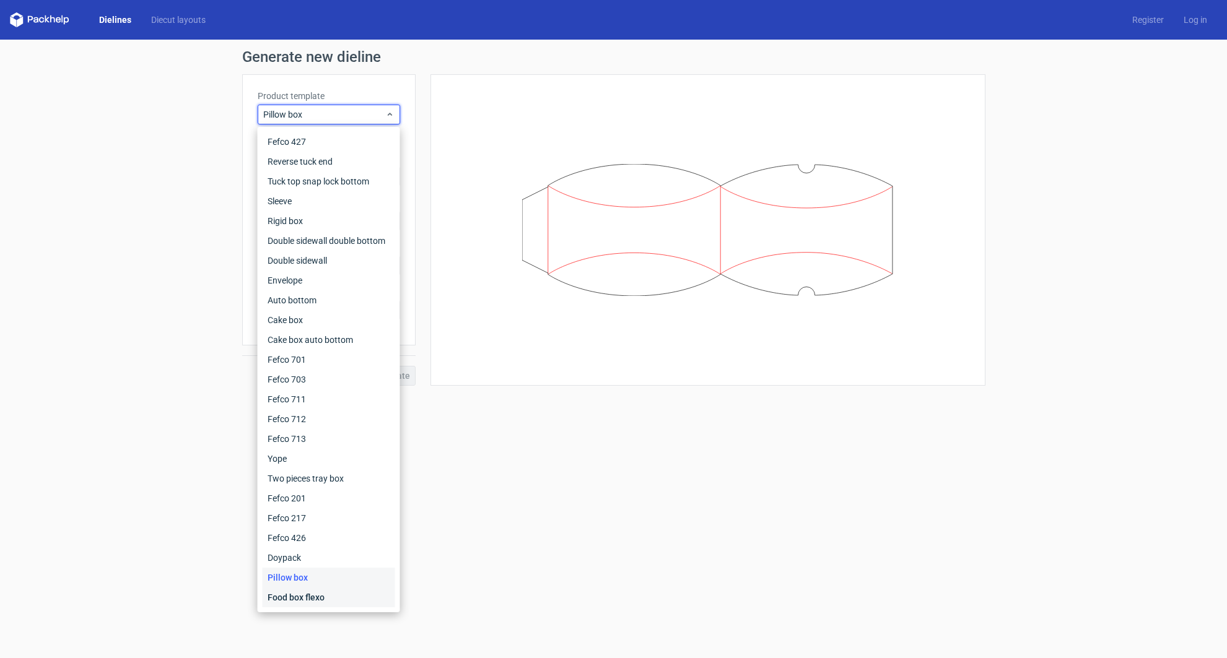
click at [323, 600] on div "Food box flexo" at bounding box center [329, 598] width 133 height 20
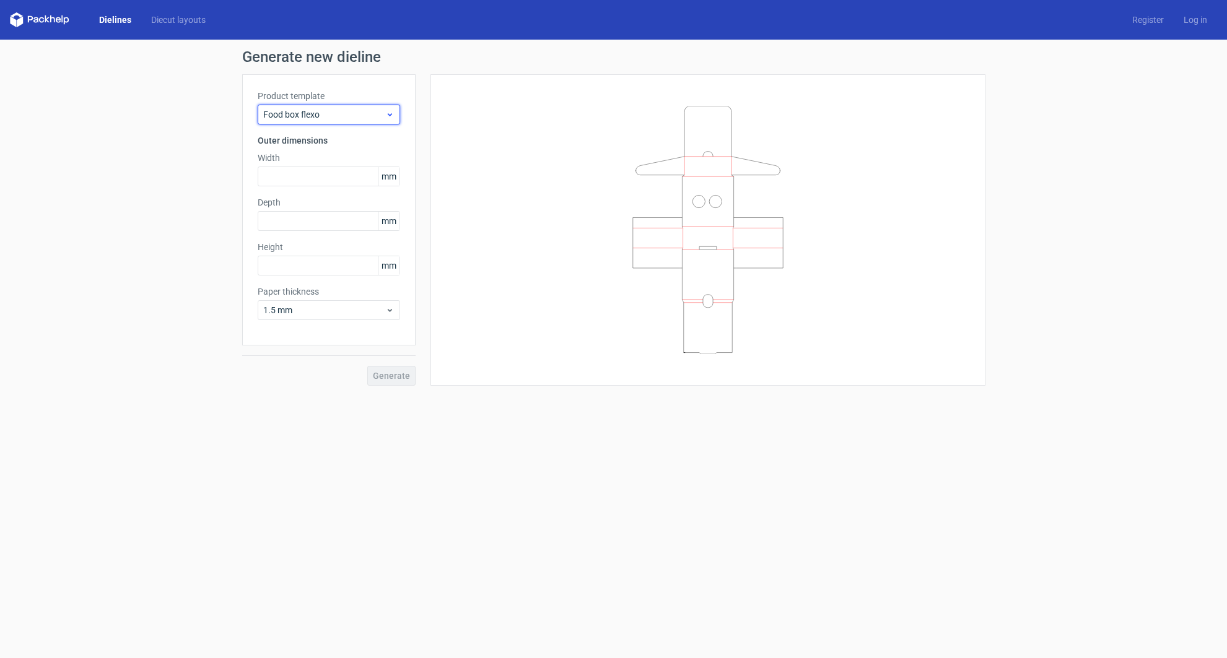
click at [344, 123] on div "Food box flexo" at bounding box center [329, 115] width 142 height 20
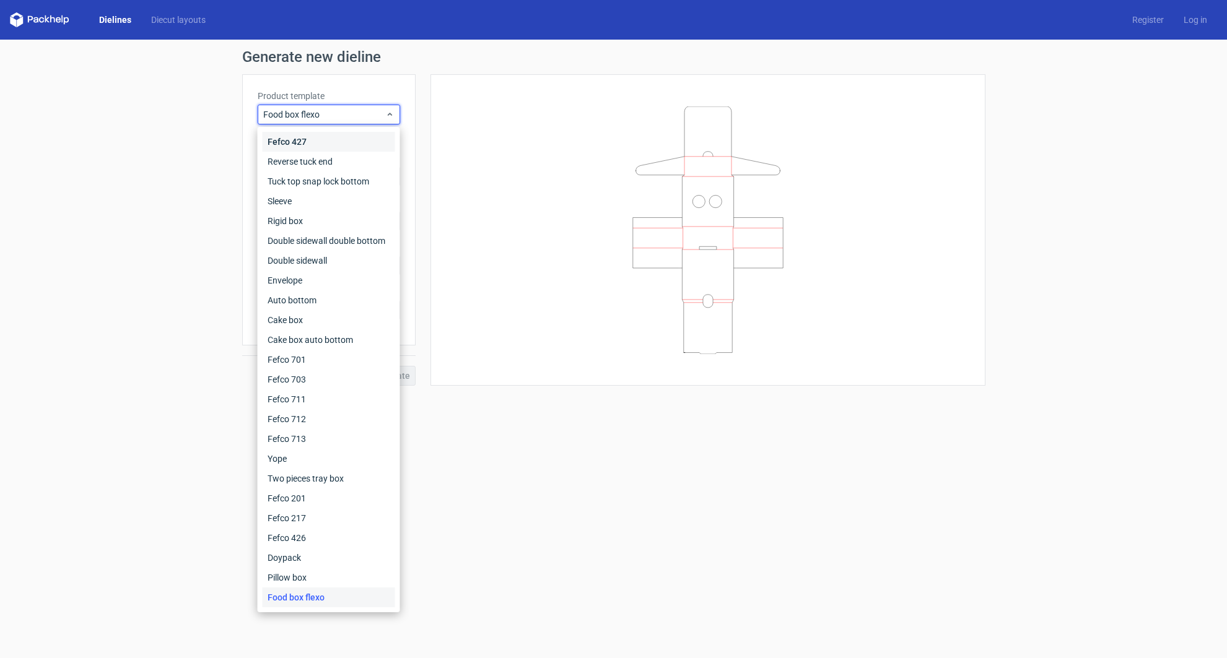
click at [325, 145] on div "Fefco 427" at bounding box center [329, 142] width 133 height 20
